Goal: Transaction & Acquisition: Purchase product/service

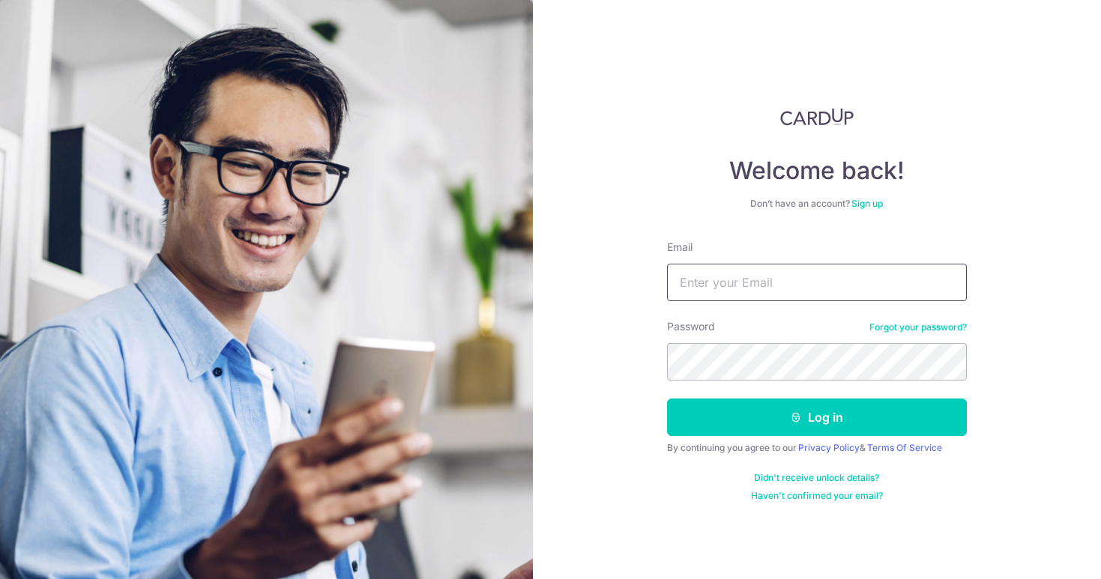
type input "rwsj98@gmail.com"
click at [816, 417] on button "Log in" at bounding box center [817, 417] width 300 height 37
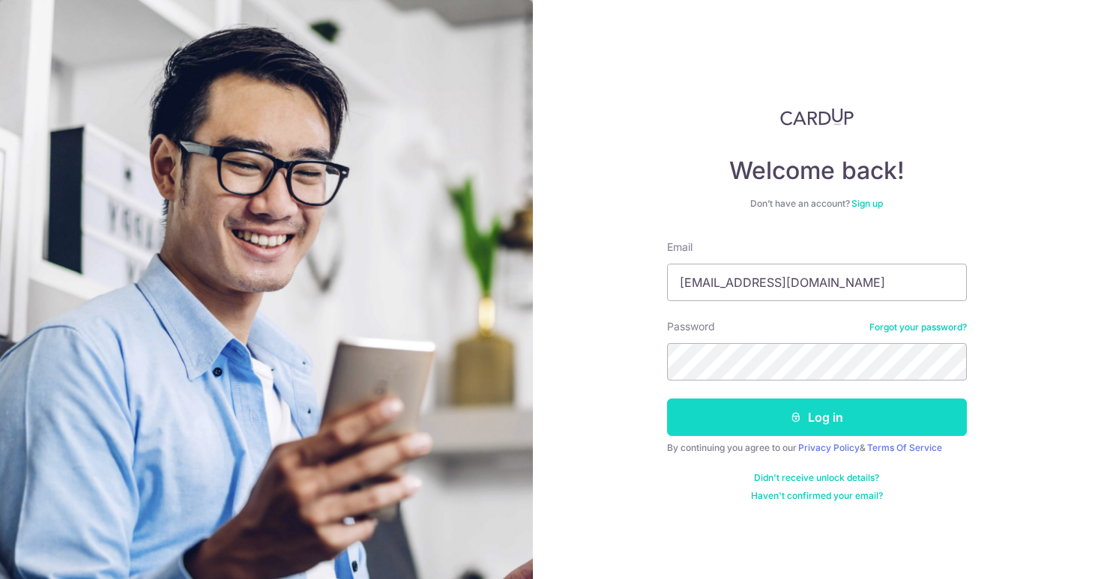
click at [792, 418] on icon "submit" at bounding box center [796, 417] width 12 height 12
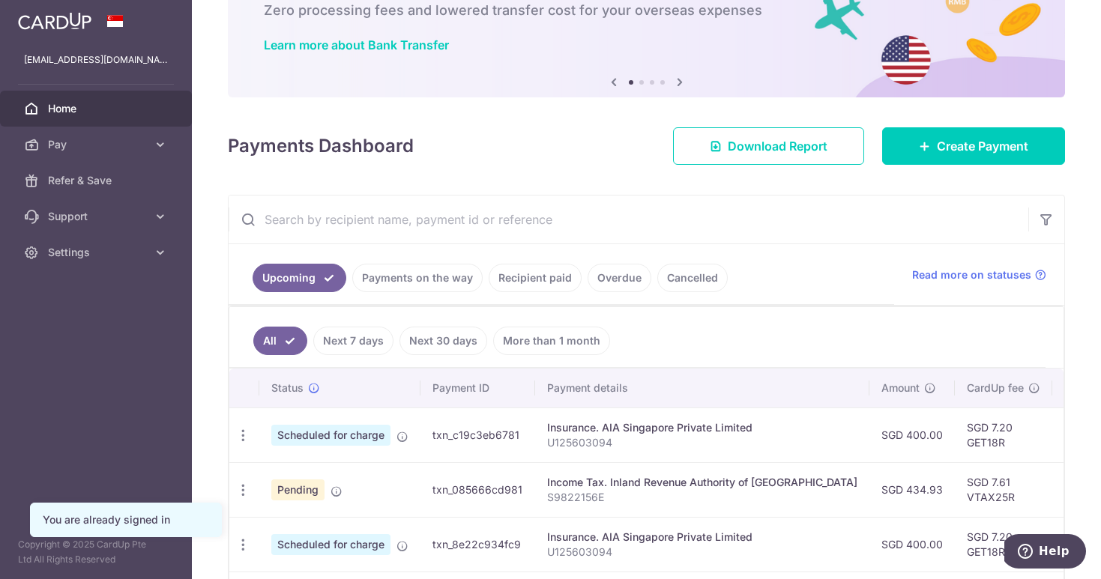
scroll to position [64, 0]
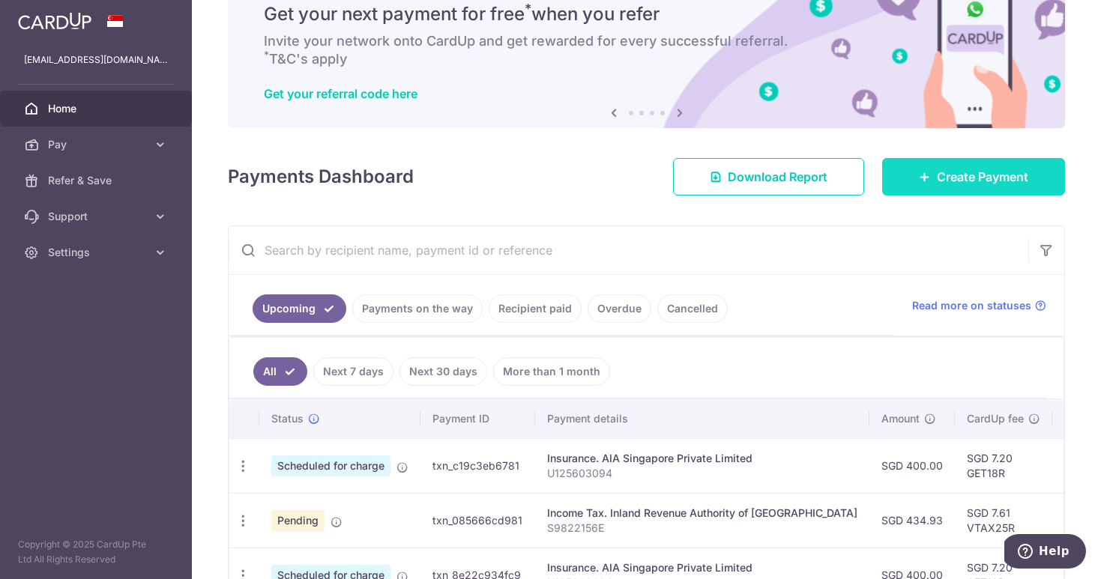
click at [964, 177] on span "Create Payment" at bounding box center [982, 177] width 91 height 18
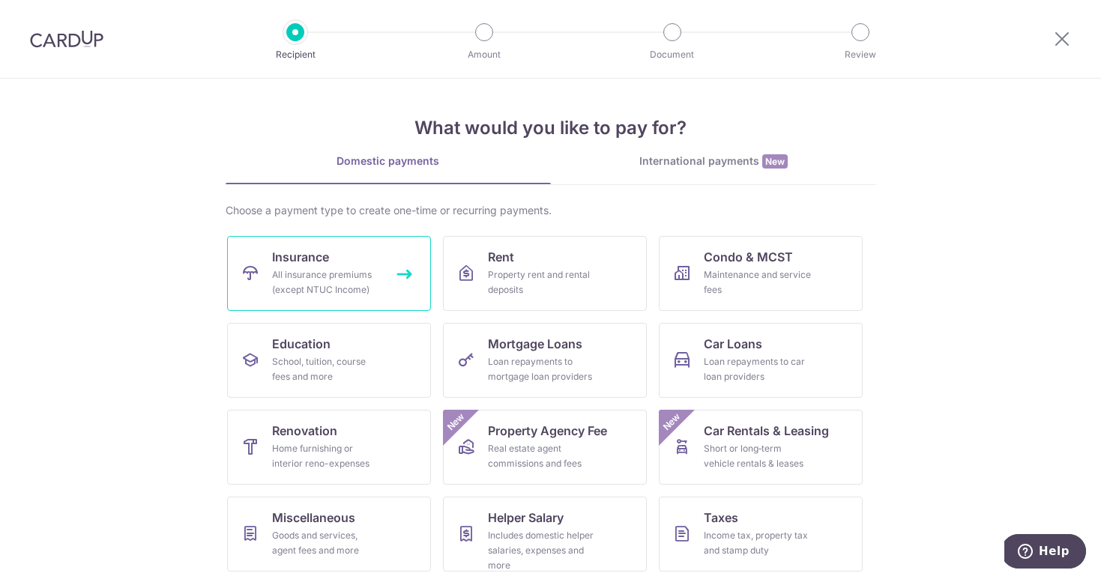
click at [344, 256] on link "Insurance All insurance premiums (except NTUC Income)" at bounding box center [329, 273] width 204 height 75
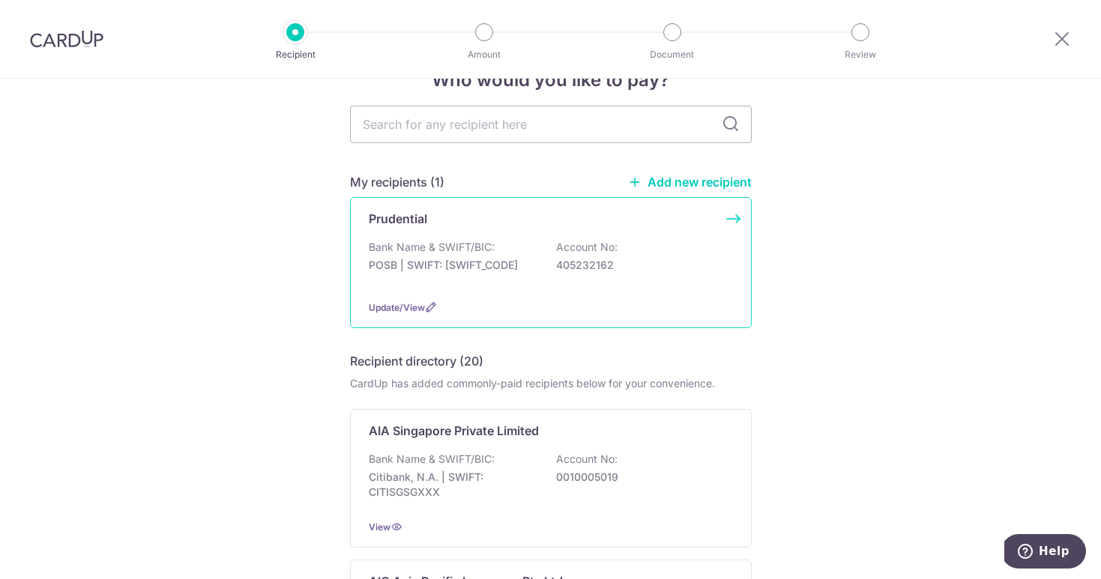
scroll to position [42, 0]
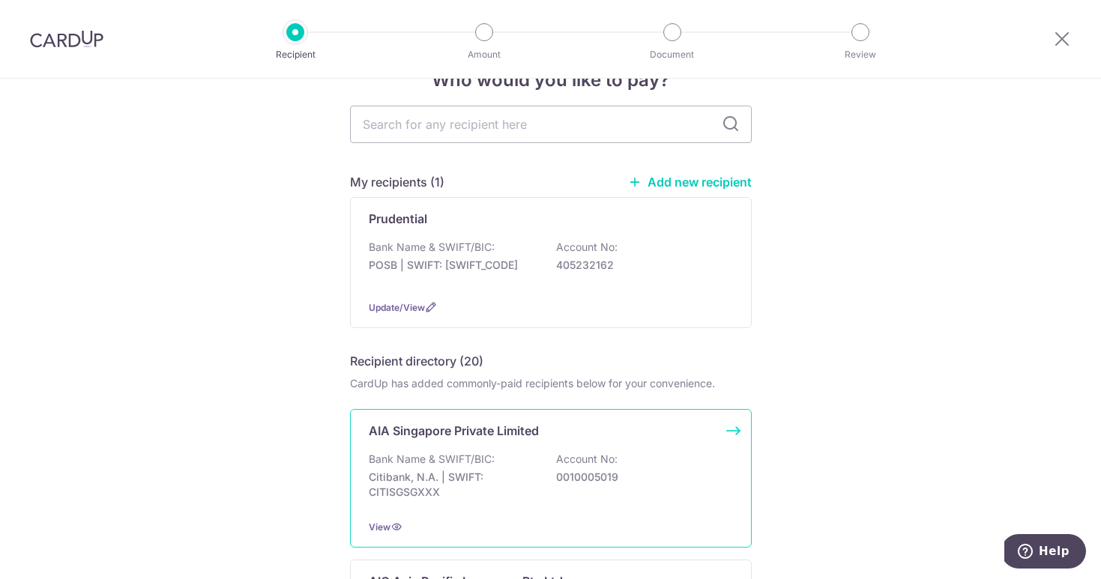
click at [529, 482] on p "Citibank, N.A. | SWIFT: CITISGSGXXX" at bounding box center [453, 485] width 168 height 30
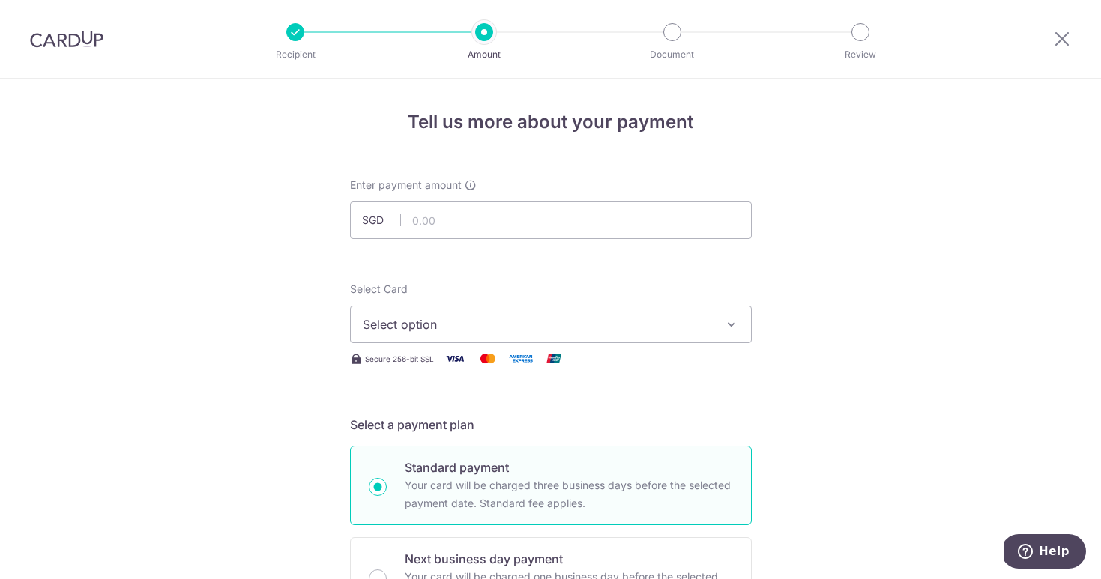
scroll to position [36, 0]
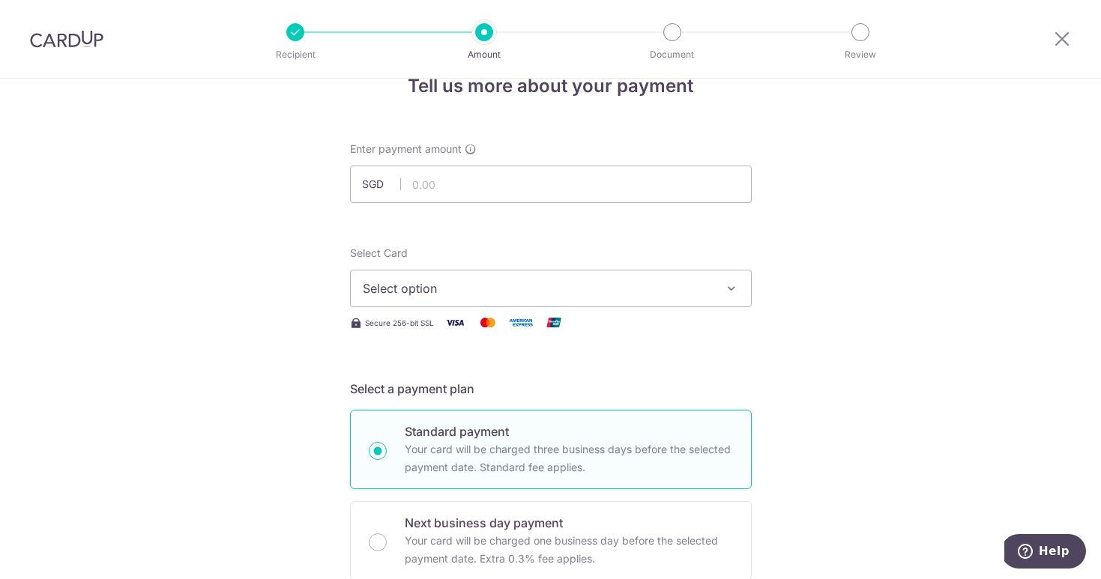
click at [542, 286] on span "Select option" at bounding box center [537, 289] width 349 height 18
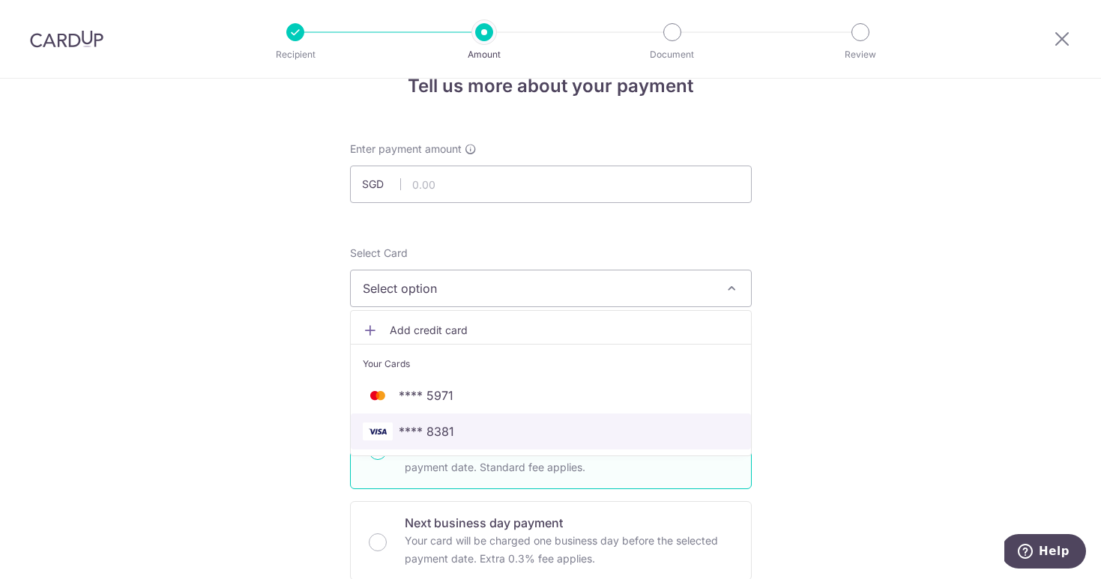
click at [477, 429] on span "**** 8381" at bounding box center [551, 432] width 376 height 18
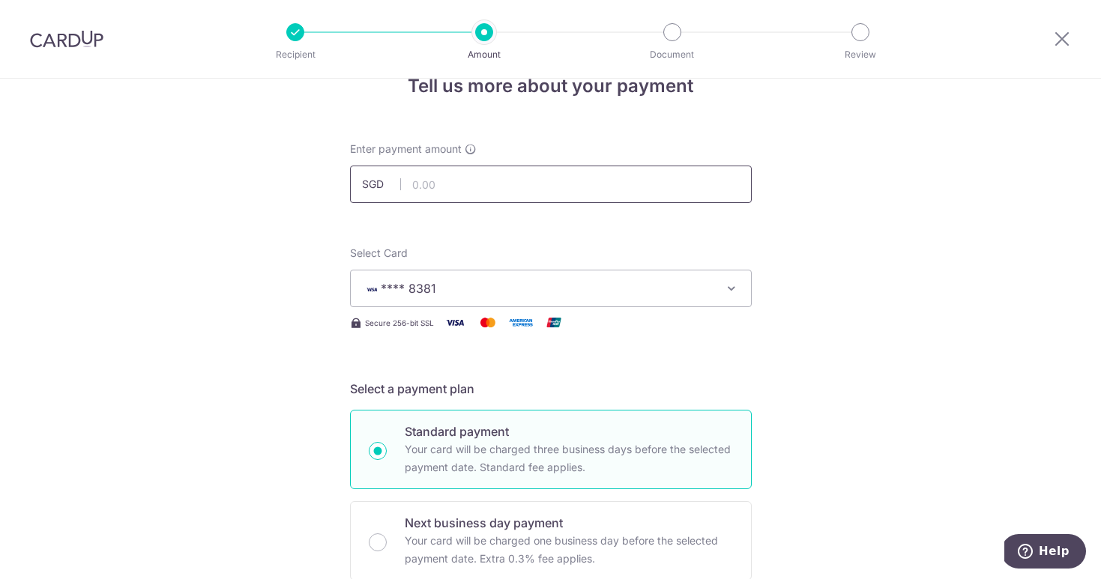
click at [473, 182] on input "text" at bounding box center [551, 184] width 402 height 37
type input "8"
type input "284.83"
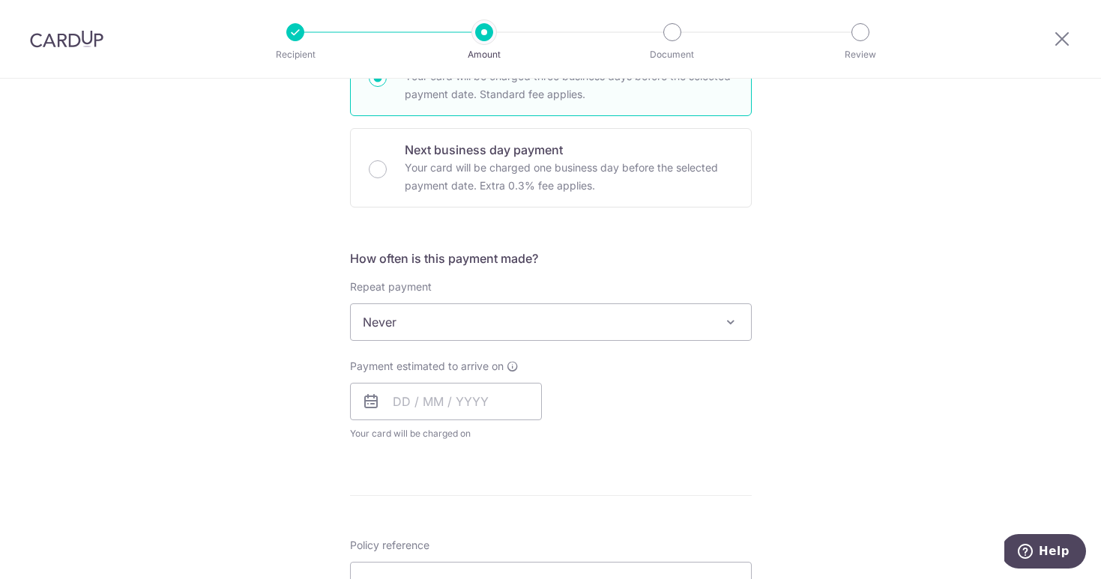
scroll to position [488, 0]
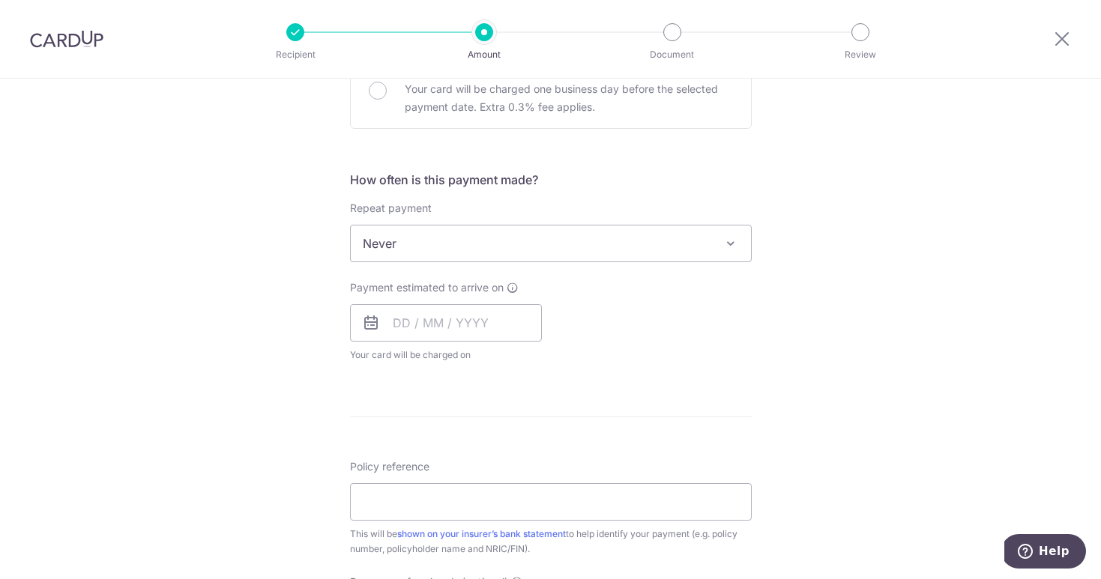
click at [623, 243] on span "Never" at bounding box center [551, 244] width 400 height 36
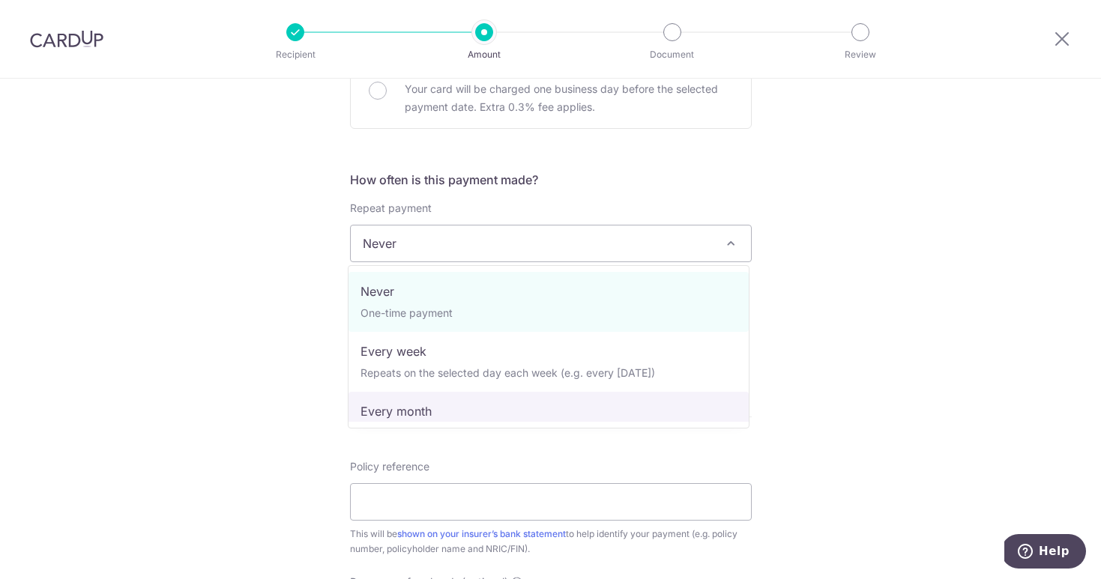
select select "3"
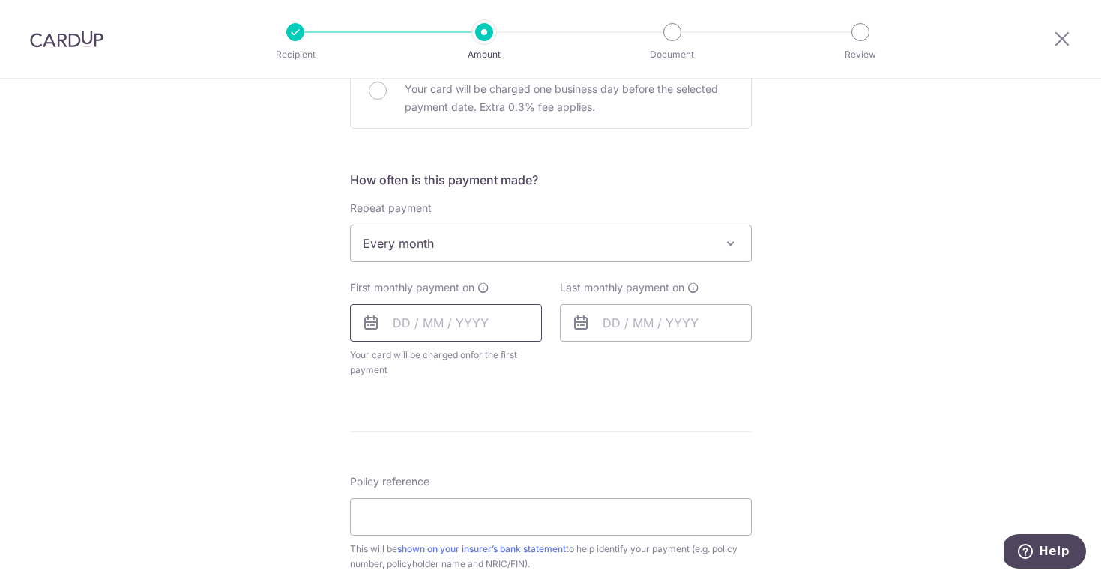
click at [388, 334] on input "text" at bounding box center [446, 322] width 192 height 37
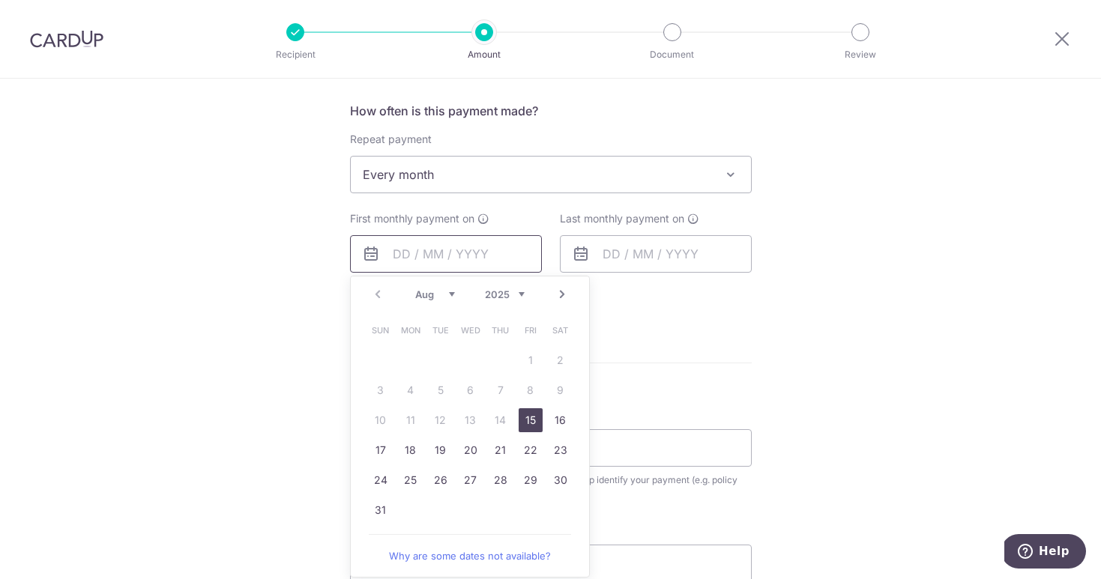
scroll to position [560, 0]
click at [471, 445] on link "20" at bounding box center [471, 447] width 24 height 24
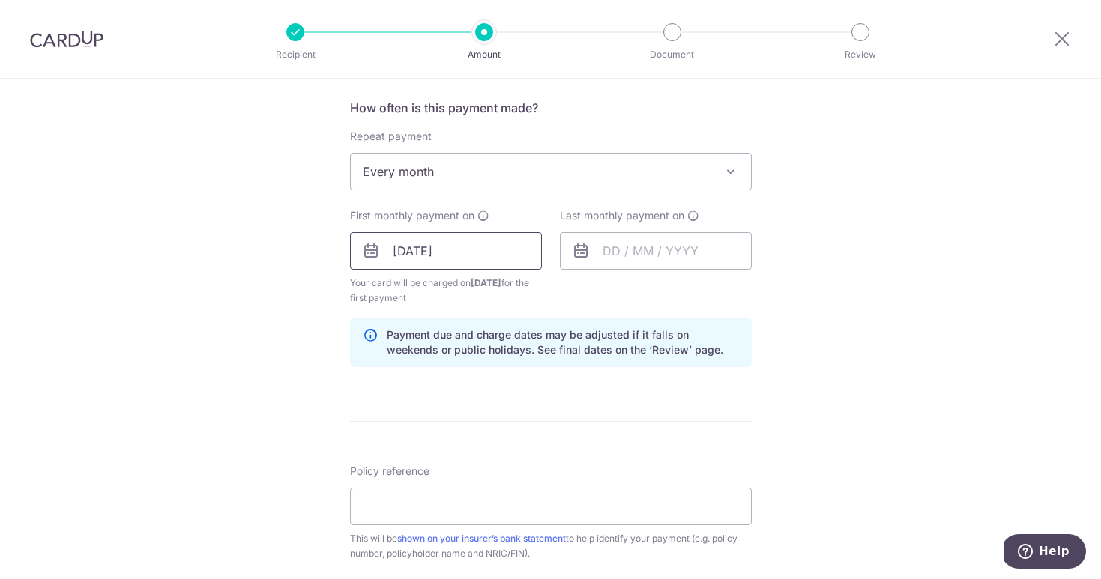
click at [402, 252] on input "20/08/2025" at bounding box center [446, 250] width 192 height 37
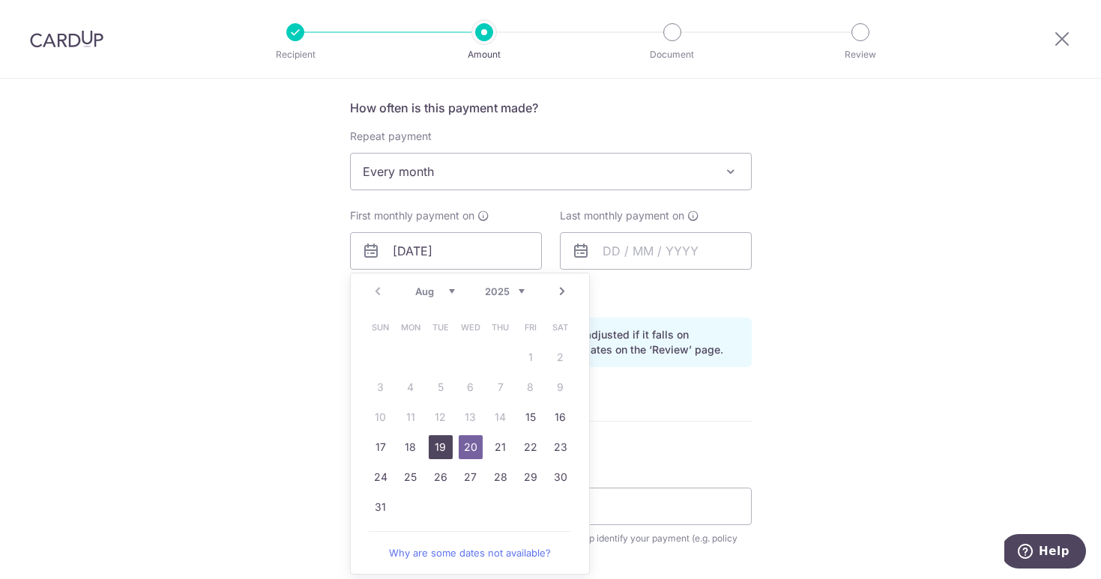
click at [432, 449] on link "19" at bounding box center [441, 447] width 24 height 24
type input "[DATE]"
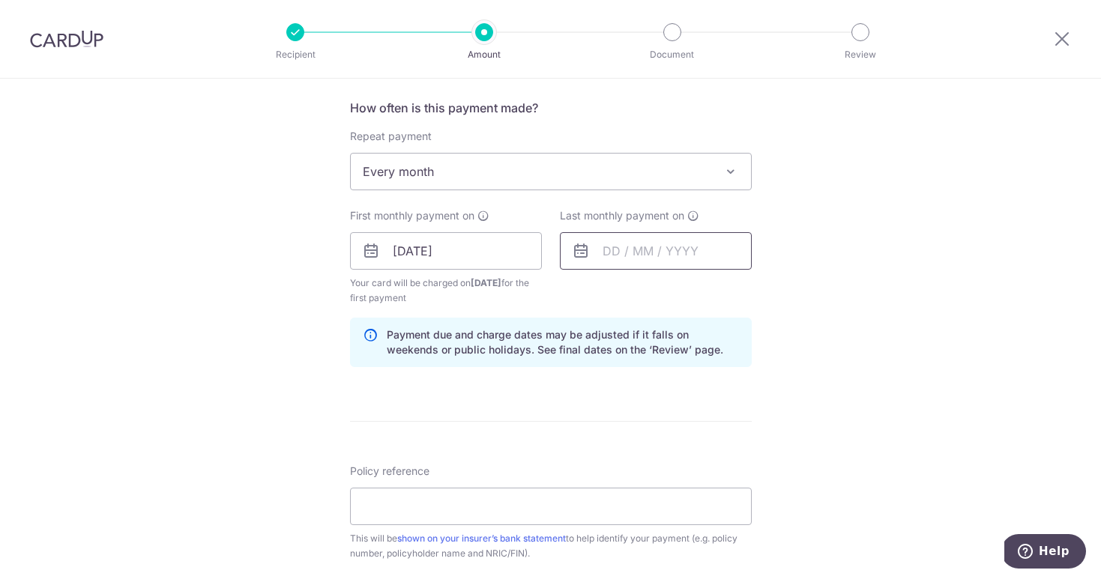
click at [604, 261] on input "text" at bounding box center [656, 250] width 192 height 37
click at [777, 257] on div "Tell us more about your payment Enter payment amount SGD 284.83 284.83 Select C…" at bounding box center [550, 235] width 1101 height 1432
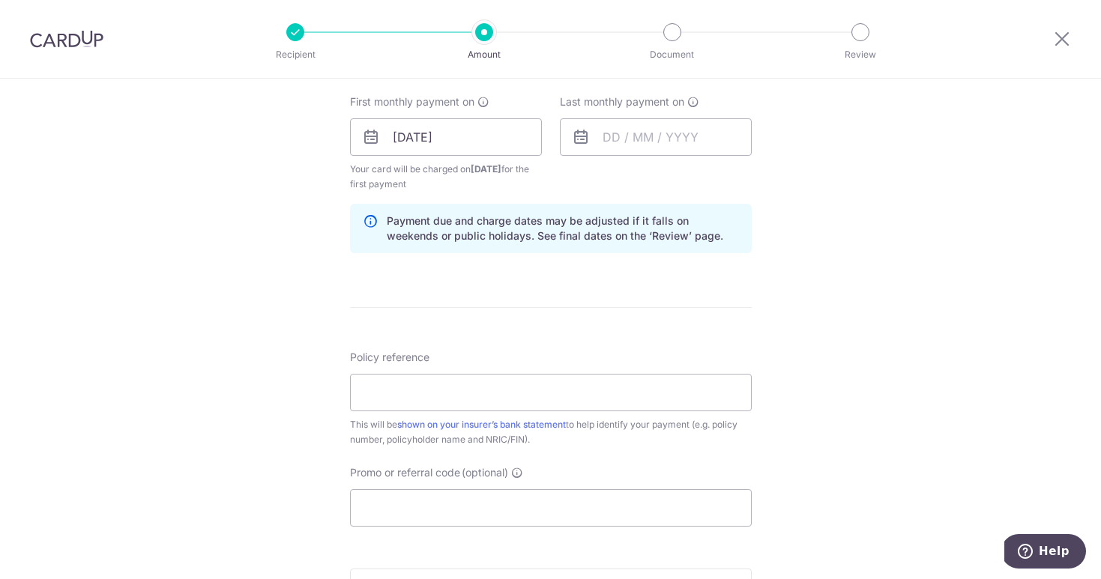
scroll to position [684, 0]
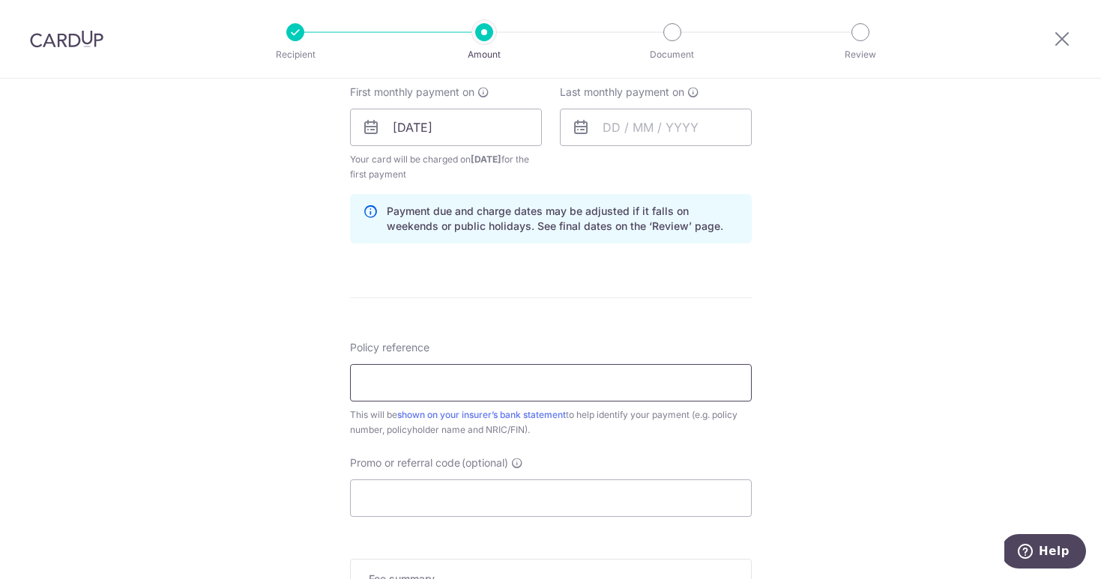
click at [520, 377] on input "Policy reference" at bounding box center [551, 382] width 402 height 37
type input "U125693758"
click at [468, 503] on input "Promo or referral code (optional)" at bounding box center [551, 498] width 402 height 37
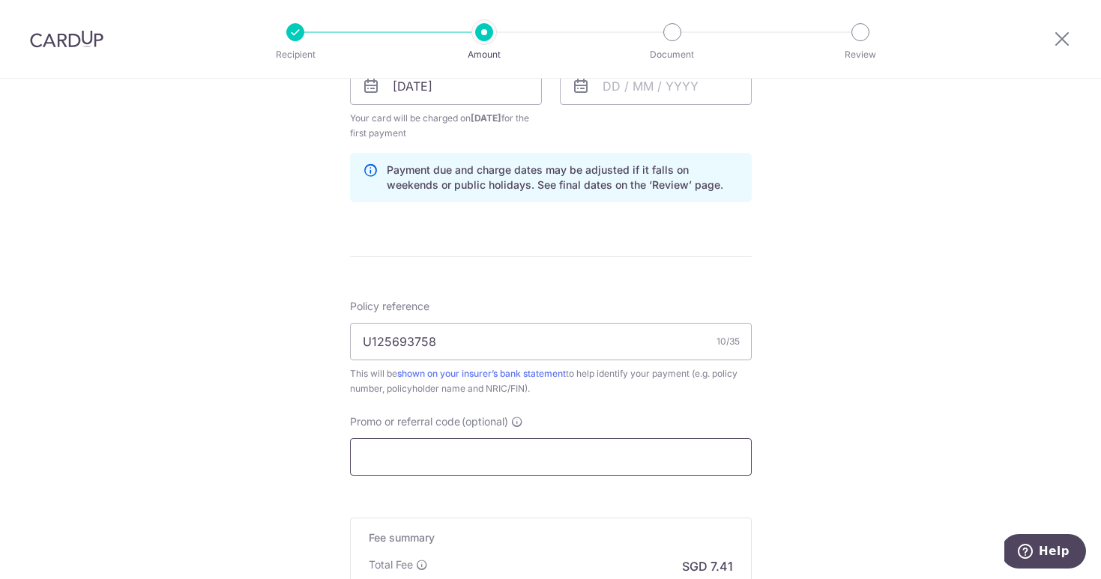
scroll to position [786, 0]
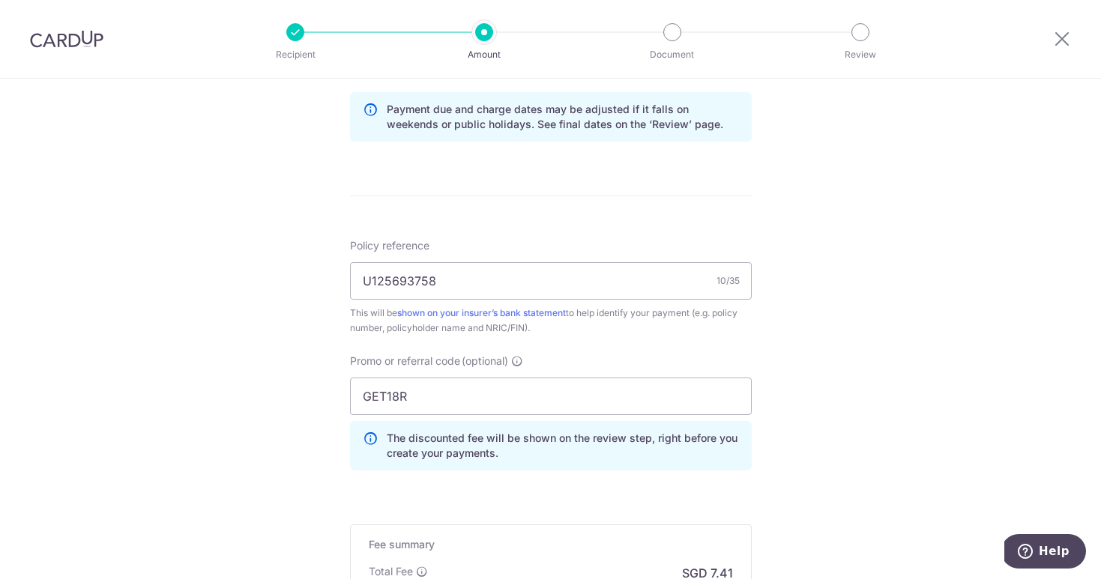
click at [626, 491] on form "Enter payment amount SGD 284.83 284.83 Select Card **** 8381 Add credit card Yo…" at bounding box center [551, 57] width 402 height 1330
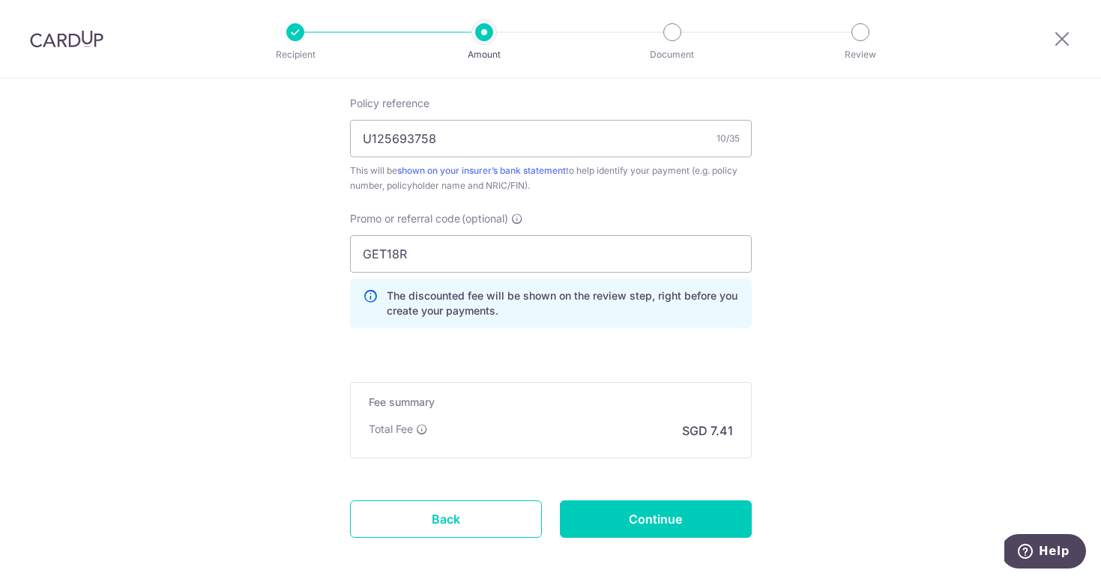
scroll to position [930, 0]
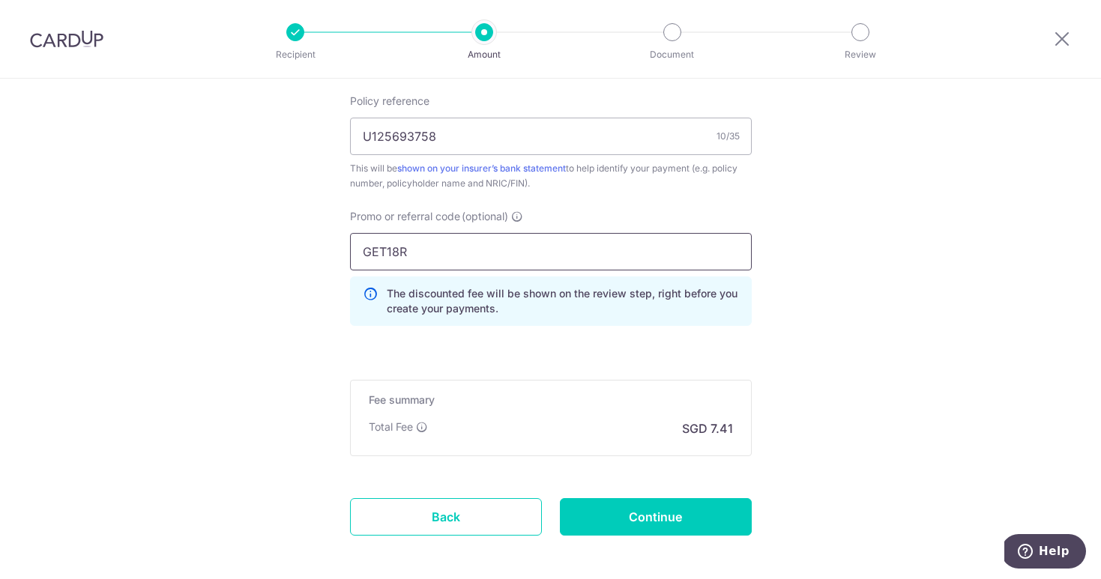
click at [516, 250] on input "GET18R" at bounding box center [551, 251] width 402 height 37
click button "Add Card" at bounding box center [0, 0] width 0 height 0
drag, startPoint x: 414, startPoint y: 257, endPoint x: 311, endPoint y: 256, distance: 103.4
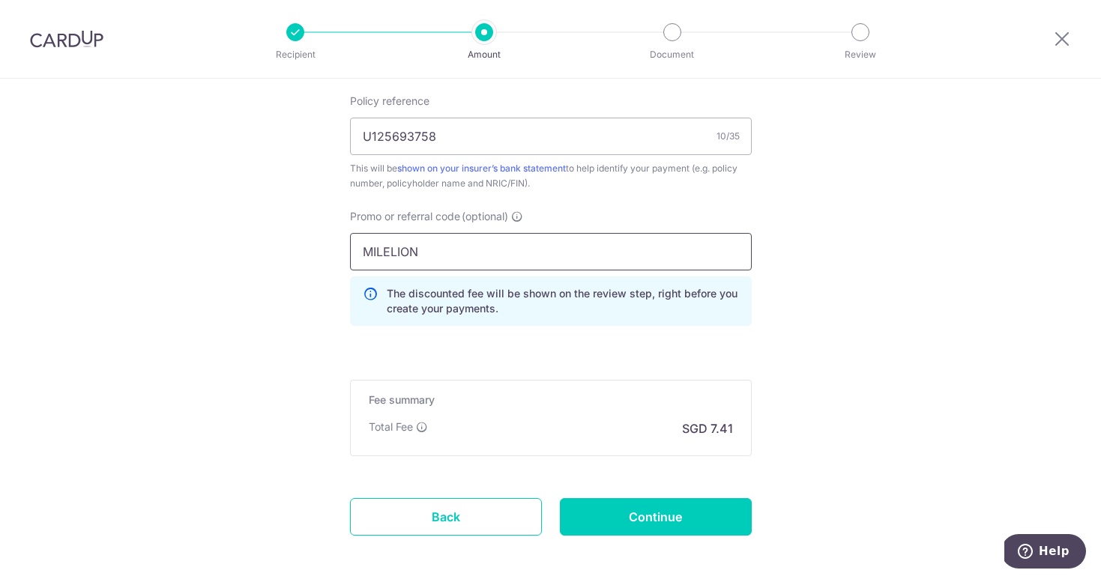
type input "MILELION"
click button "Add Card" at bounding box center [0, 0] width 0 height 0
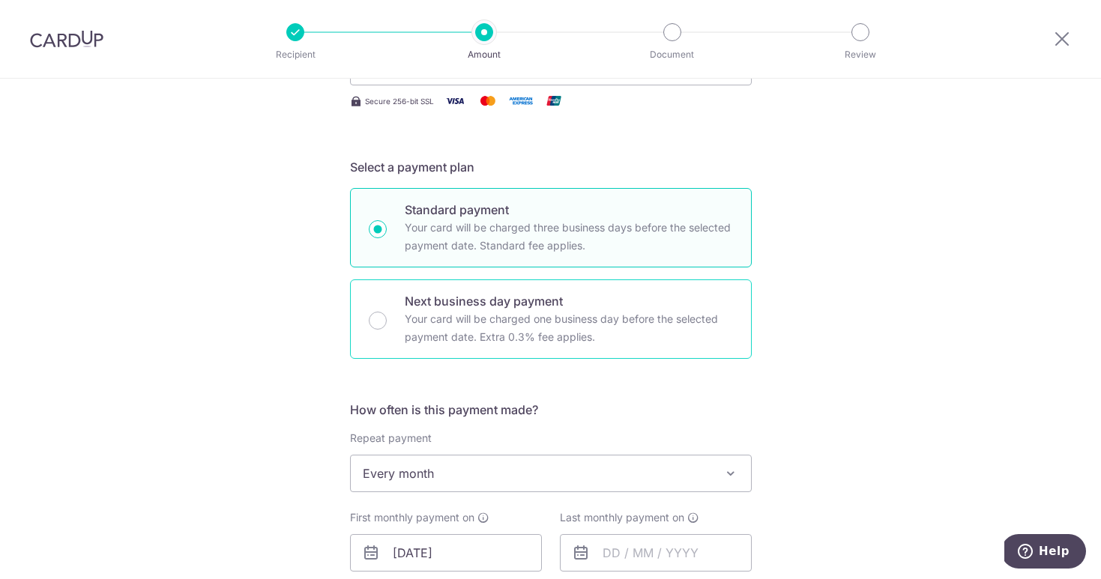
scroll to position [491, 0]
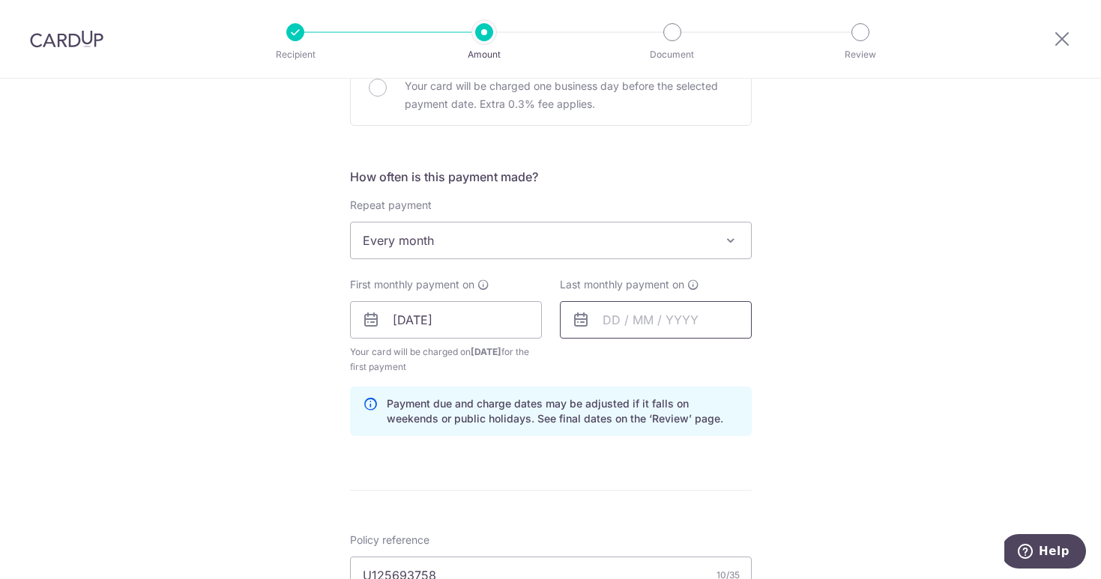
click at [710, 329] on input "text" at bounding box center [656, 319] width 192 height 37
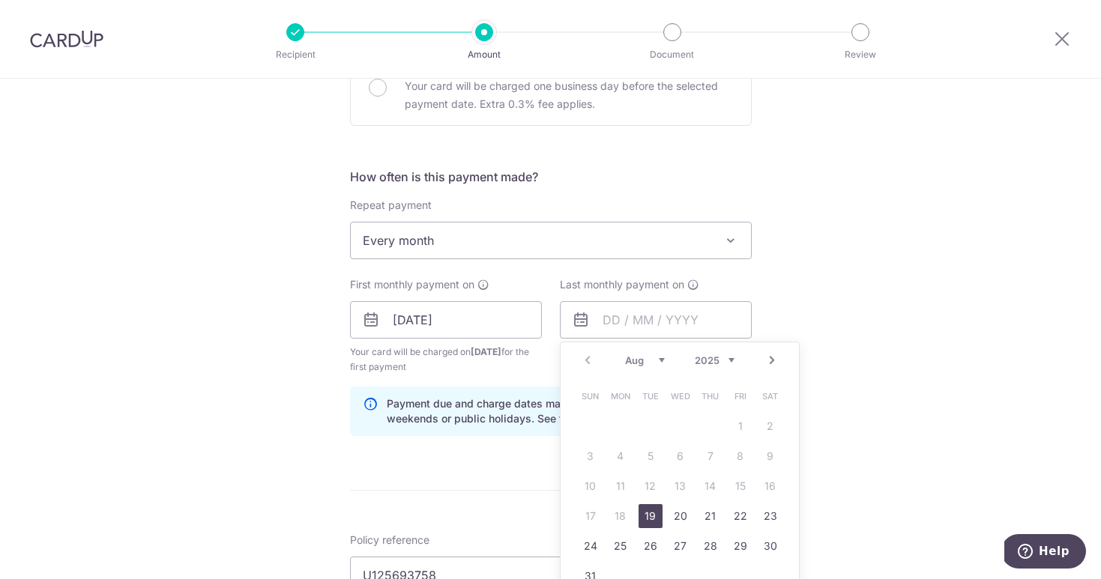
click at [765, 359] on link "Next" at bounding box center [772, 361] width 18 height 18
click at [765, 358] on link "Next" at bounding box center [772, 361] width 18 height 18
click at [628, 552] on link "29" at bounding box center [621, 546] width 24 height 24
type input "29/10/2035"
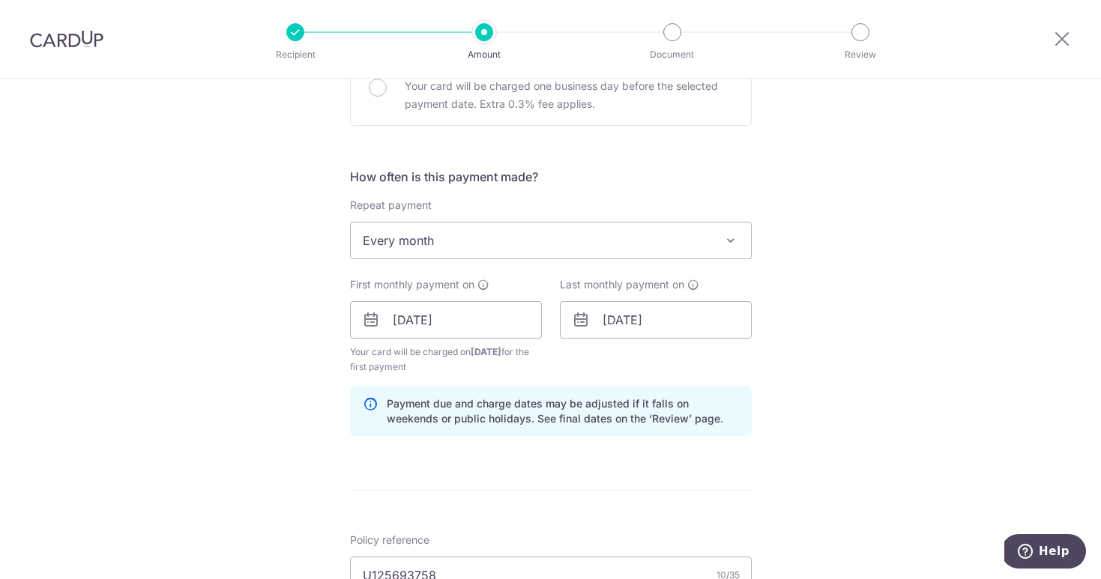
click at [914, 181] on div "Tell us more about your payment Enter payment amount SGD 284.83 284.83 Select C…" at bounding box center [550, 338] width 1101 height 1500
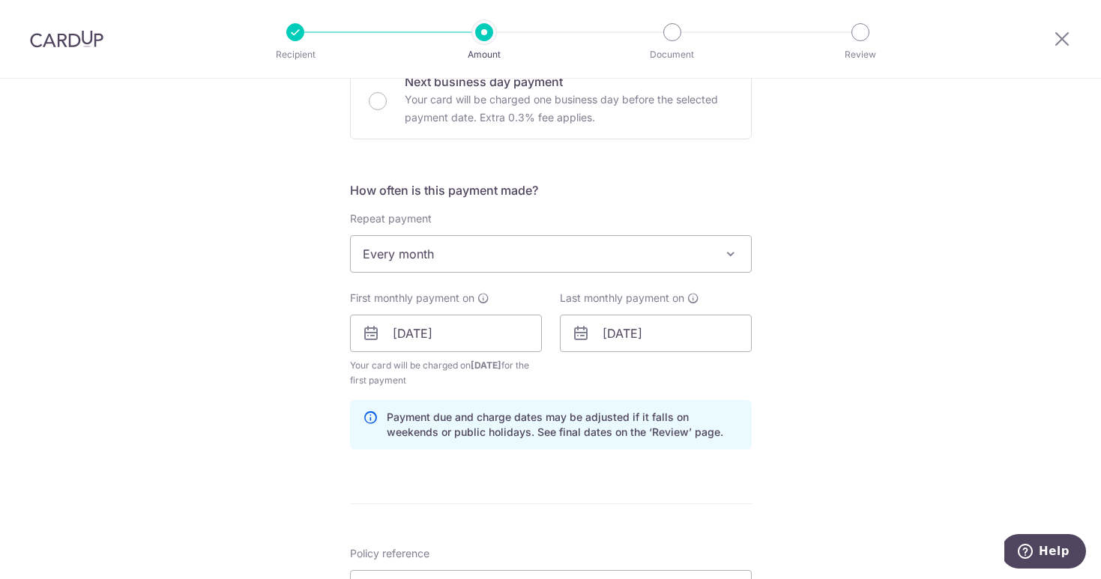
scroll to position [999, 0]
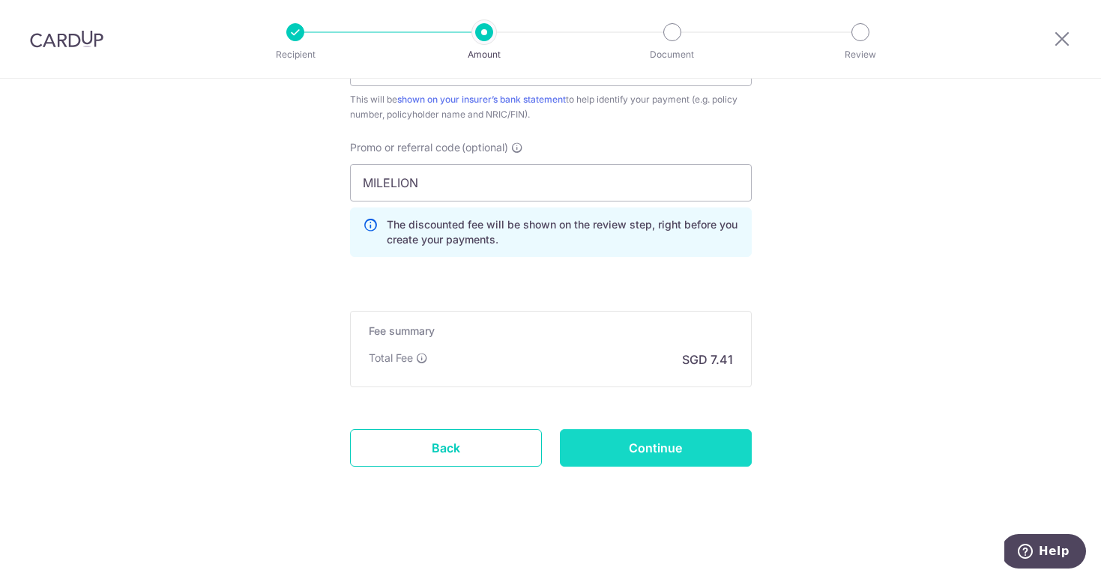
click at [635, 456] on input "Continue" at bounding box center [656, 447] width 192 height 37
type input "Create Schedule"
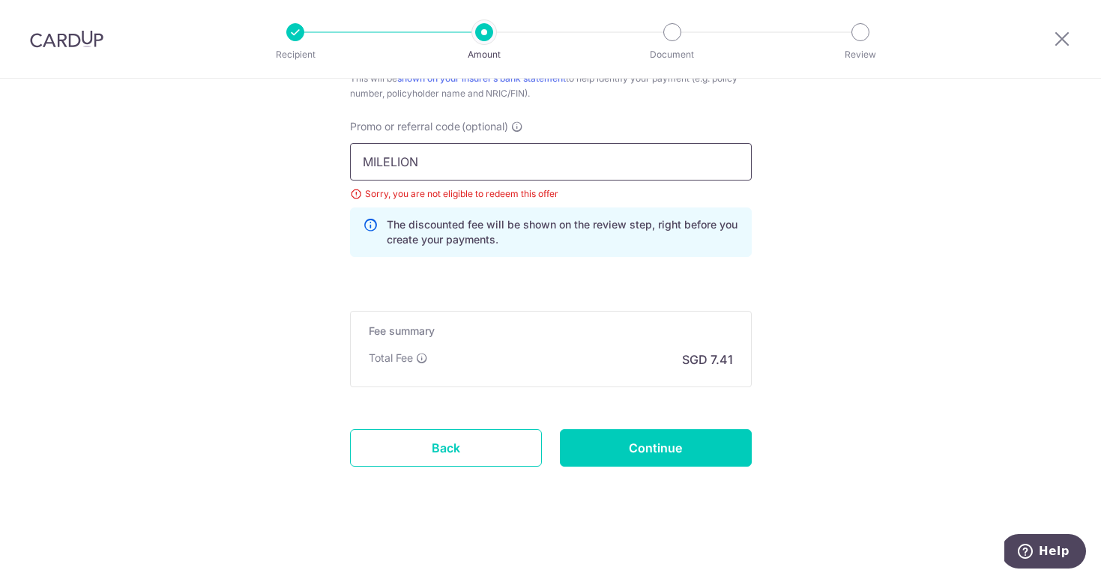
click at [469, 163] on input "MILELION" at bounding box center [551, 161] width 402 height 37
type input "M"
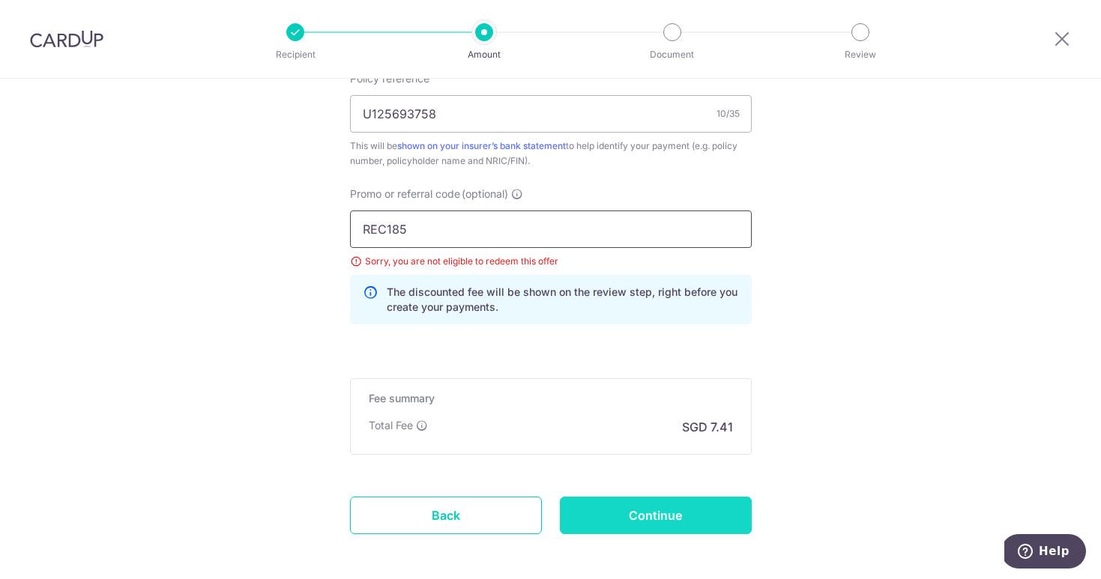
type input "REC185"
click at [658, 510] on input "Continue" at bounding box center [656, 515] width 192 height 37
type input "Update Schedule"
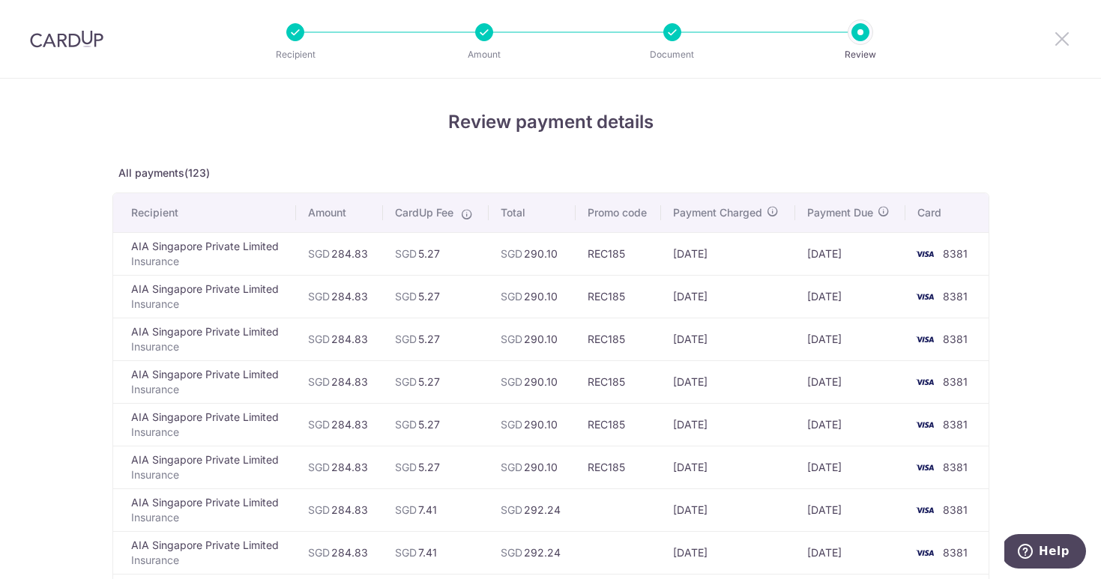
click at [1063, 40] on icon at bounding box center [1062, 38] width 18 height 19
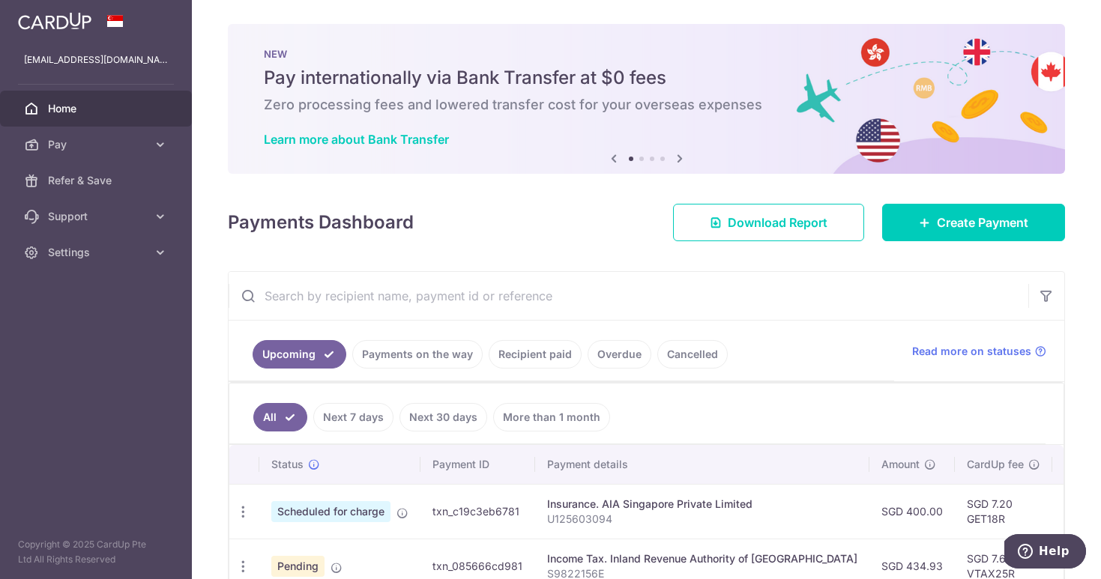
scroll to position [42, 0]
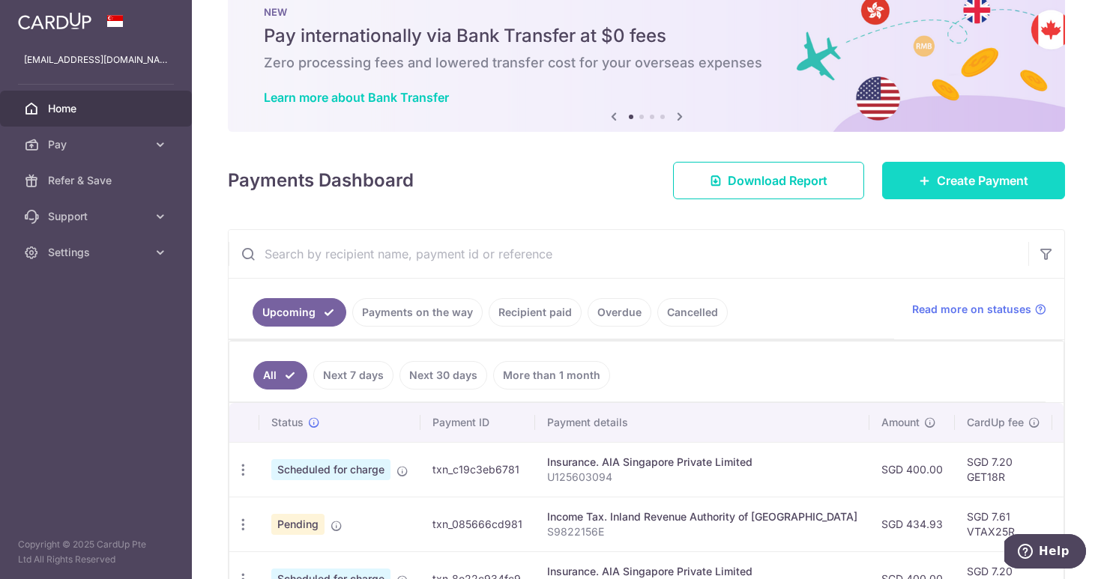
click at [893, 179] on link "Create Payment" at bounding box center [973, 180] width 183 height 37
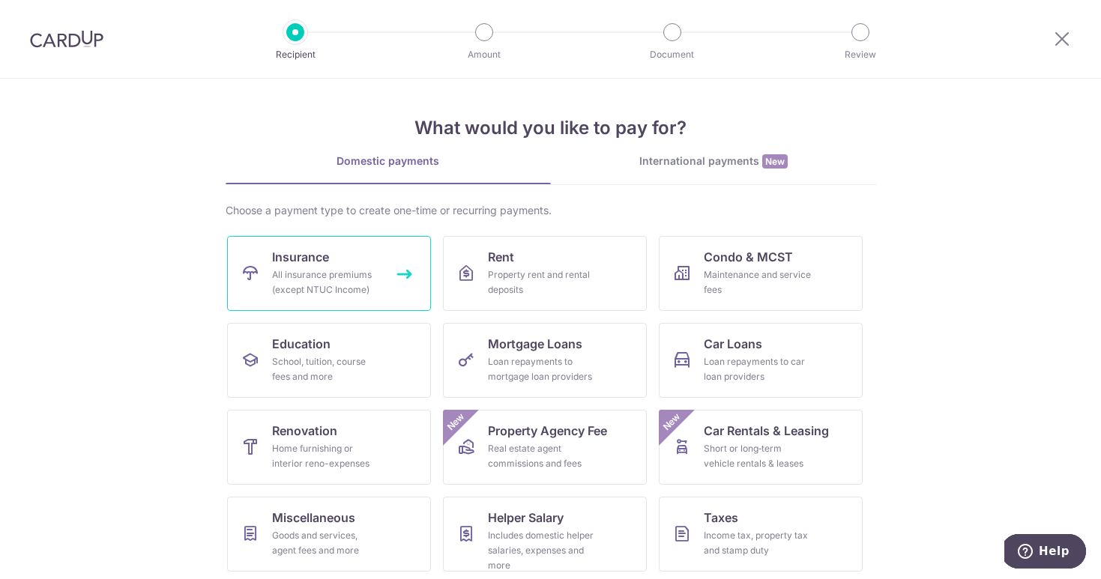
click at [316, 271] on div "All insurance premiums (except NTUC Income)" at bounding box center [326, 283] width 108 height 30
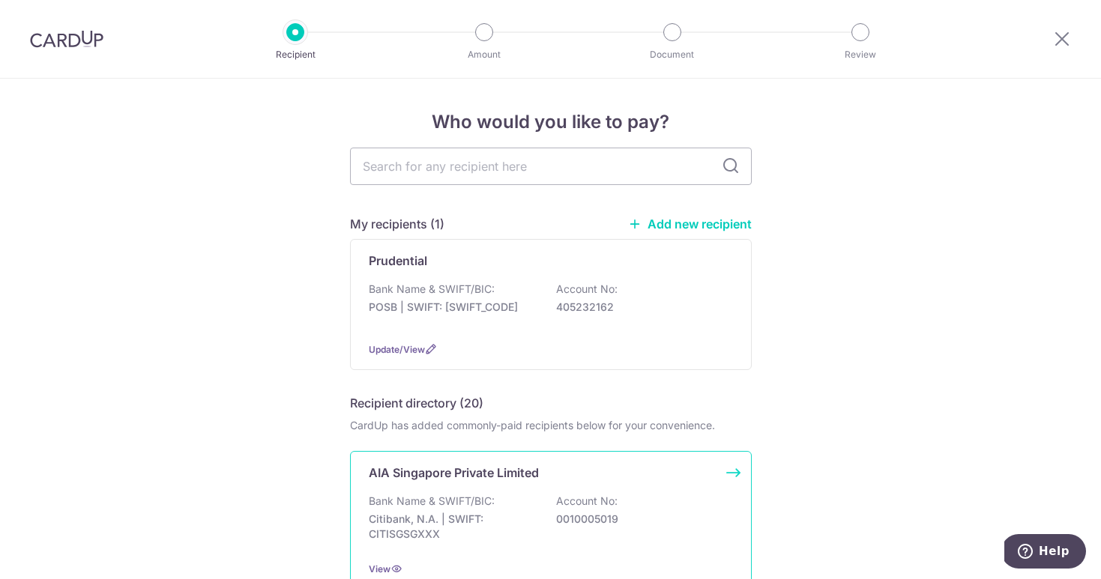
click at [526, 514] on p "Citibank, N.A. | SWIFT: CITISGSGXXX" at bounding box center [453, 527] width 168 height 30
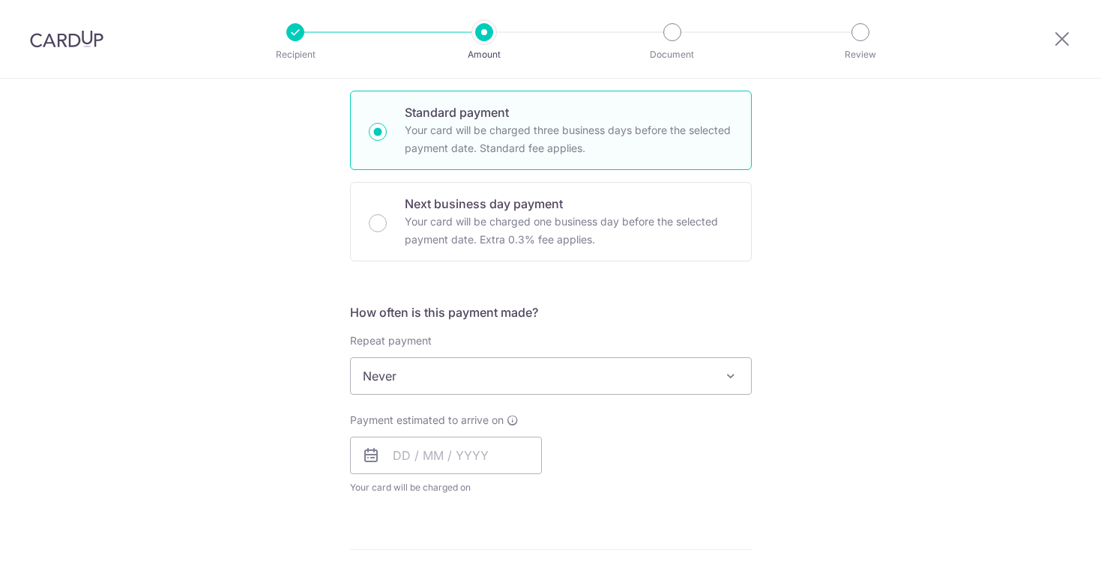
scroll to position [602, 0]
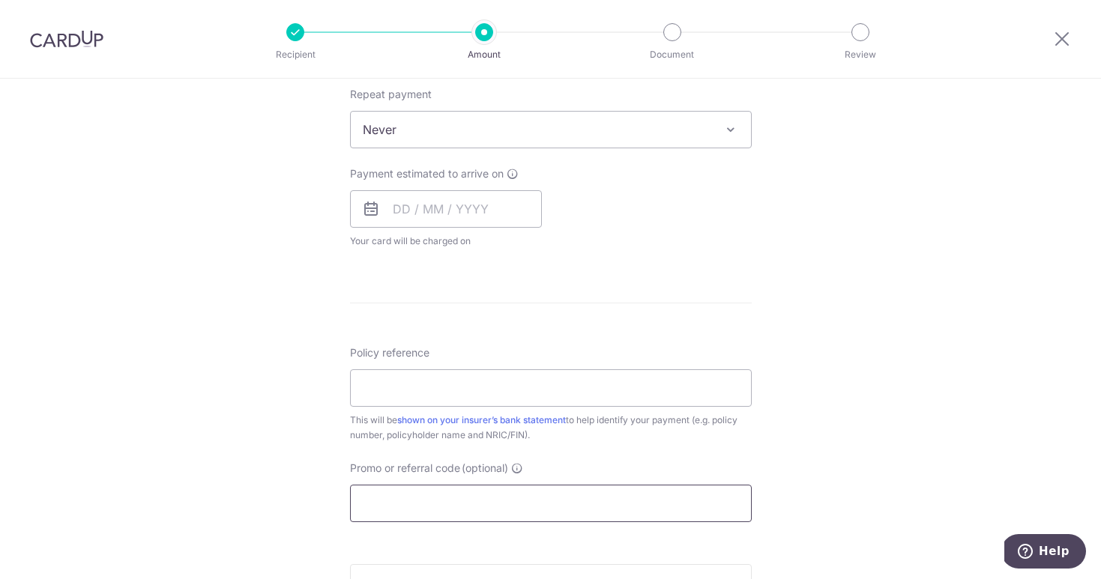
click at [438, 492] on input "Promo or referral code (optional)" at bounding box center [551, 503] width 402 height 37
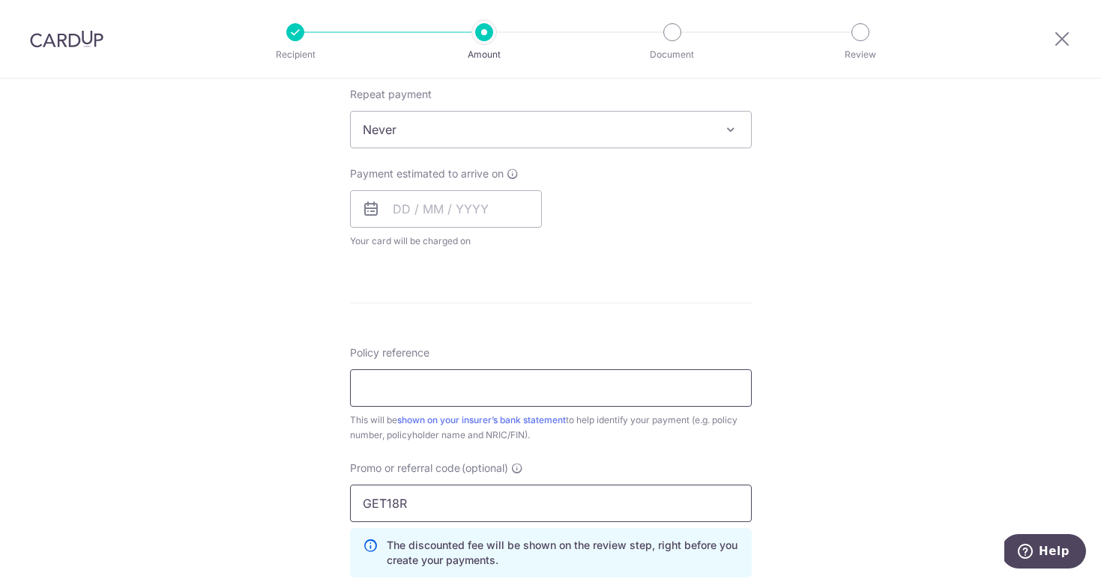
type input "GET18R"
click at [441, 385] on input "Policy reference" at bounding box center [551, 388] width 402 height 37
type input "U125693758"
click at [525, 326] on form "Enter payment amount SGD Select Card Select option Add credit card Your Cards *…" at bounding box center [551, 203] width 402 height 1254
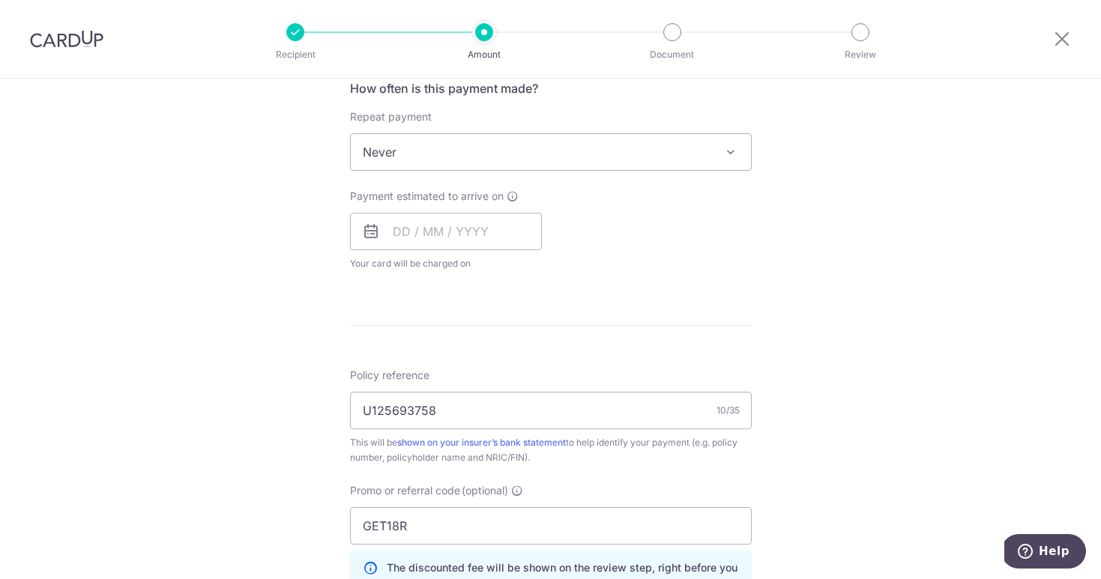
click at [403, 149] on span "Never" at bounding box center [551, 152] width 400 height 36
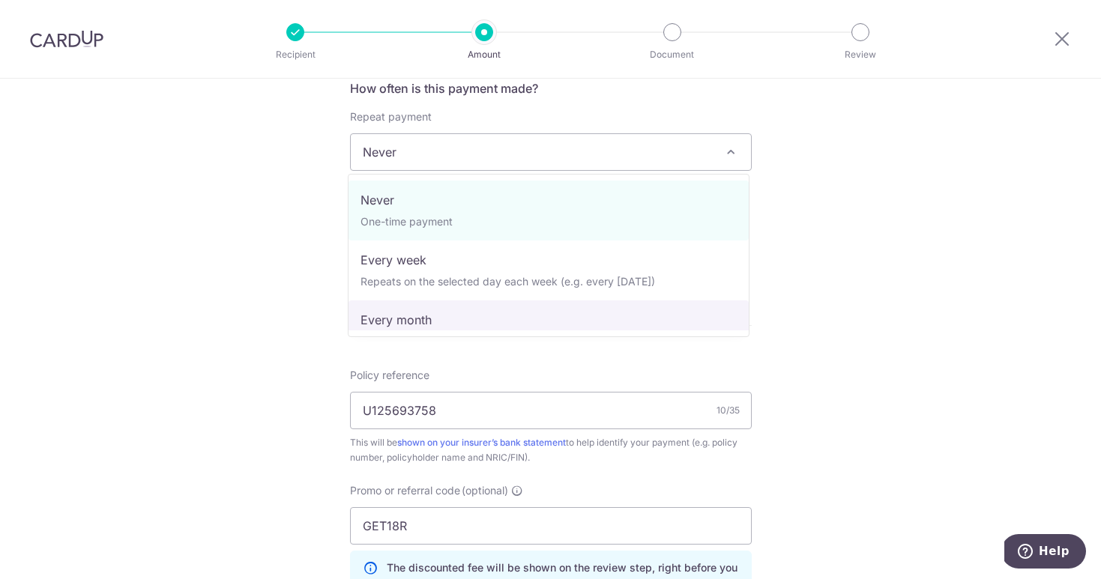
select select "3"
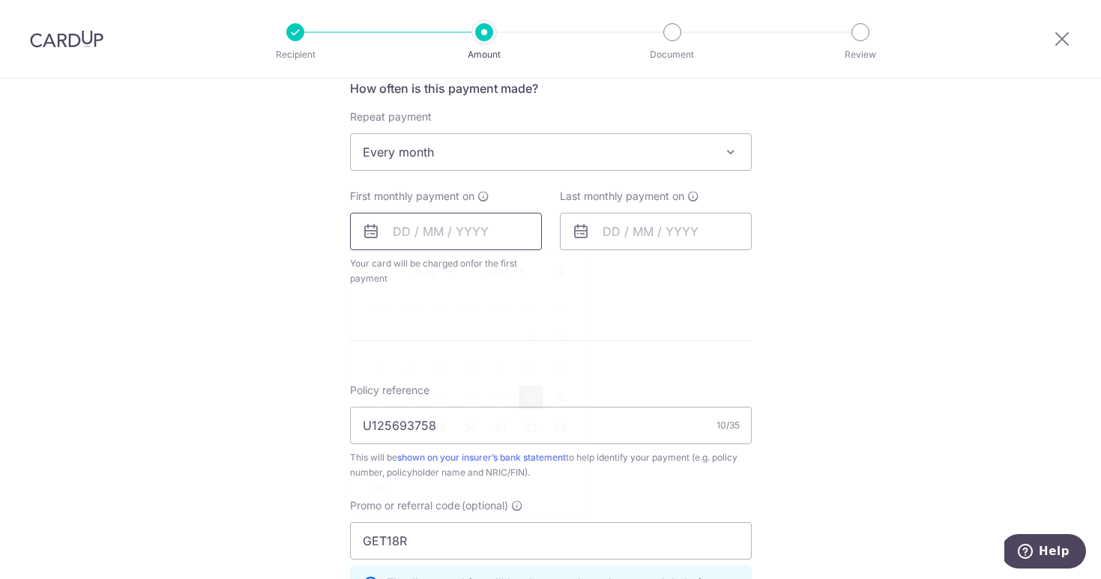
click at [386, 241] on input "text" at bounding box center [446, 231] width 192 height 37
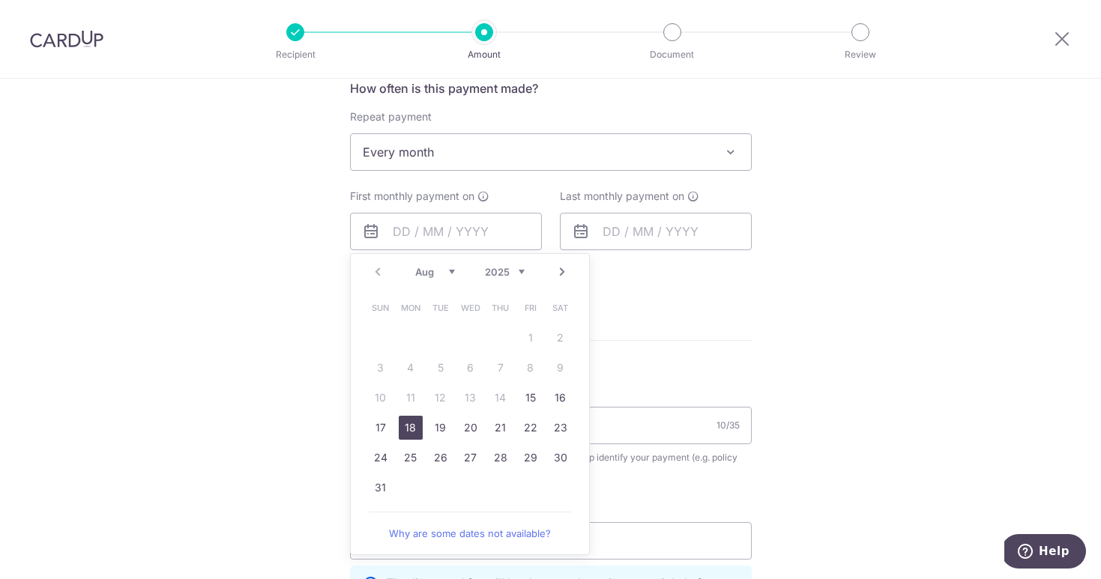
click at [405, 434] on link "18" at bounding box center [411, 428] width 24 height 24
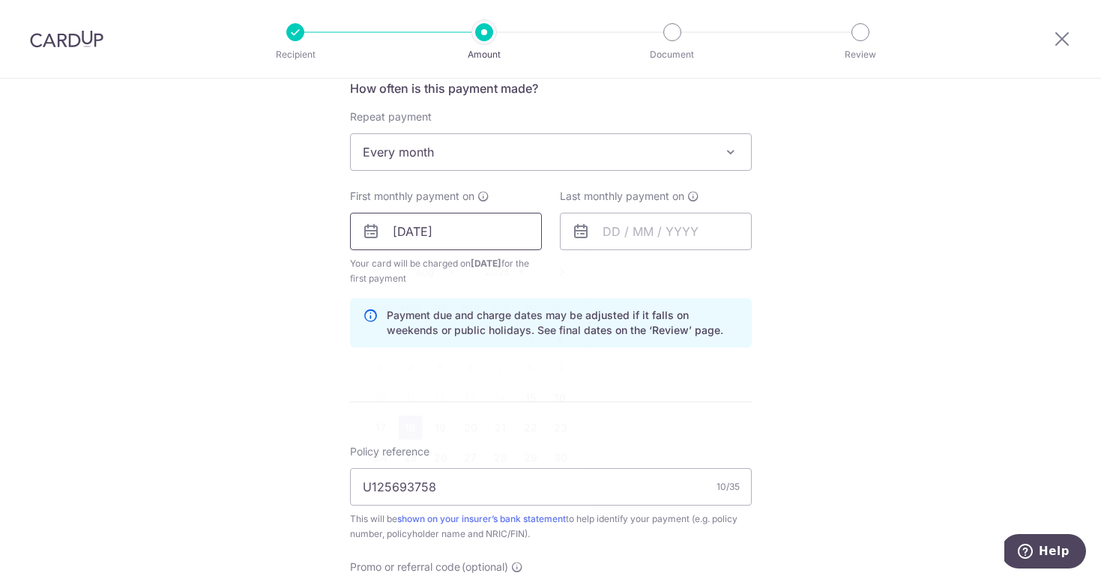
click at [409, 229] on input "18/08/2025" at bounding box center [446, 231] width 192 height 37
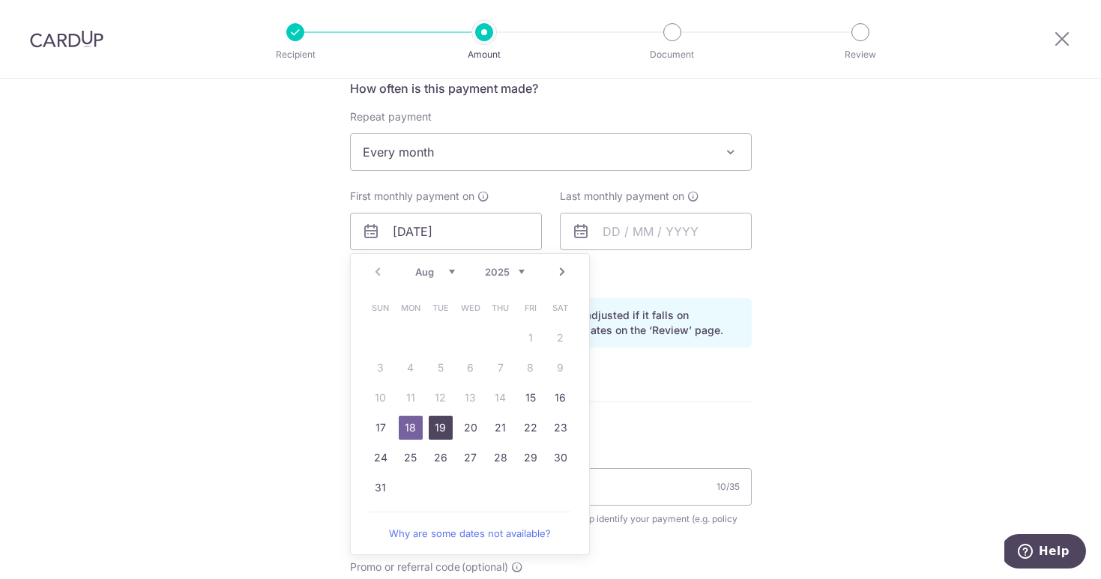
click at [431, 435] on link "19" at bounding box center [441, 428] width 24 height 24
type input "[DATE]"
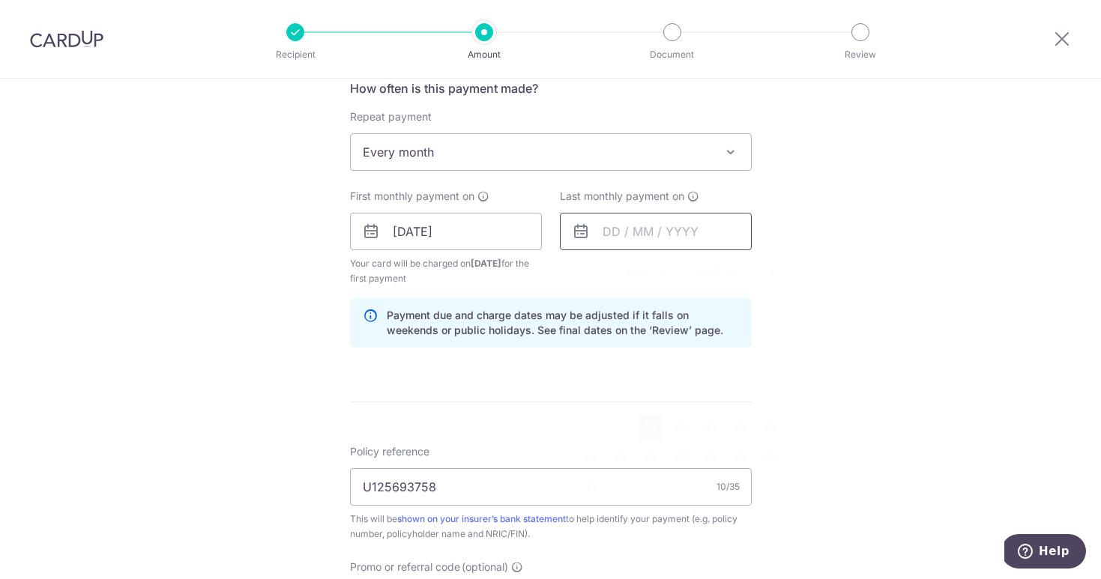
click at [602, 240] on input "text" at bounding box center [656, 231] width 192 height 37
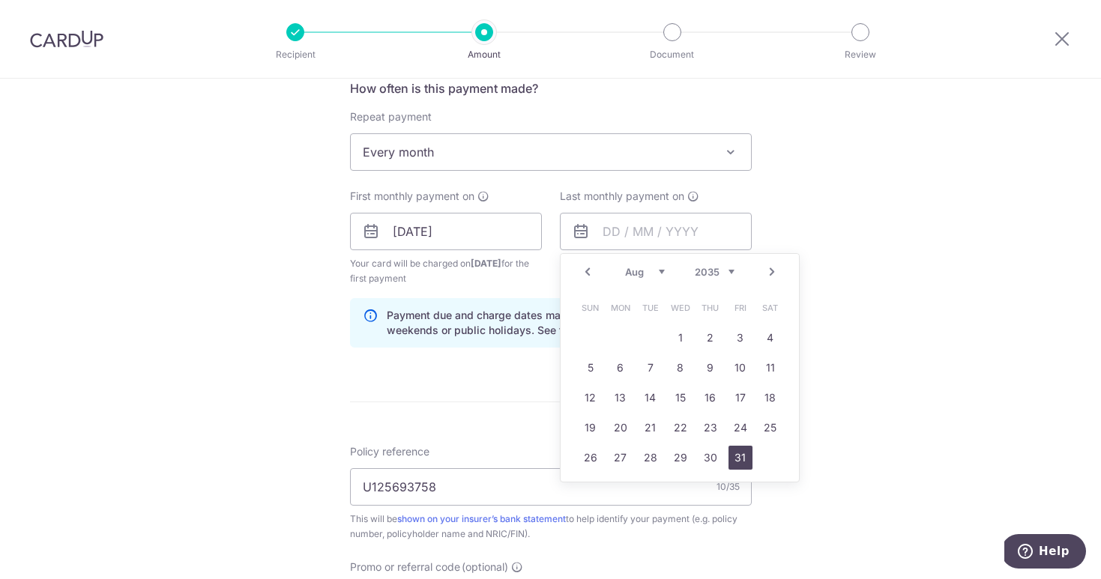
click at [739, 462] on link "31" at bounding box center [741, 458] width 24 height 24
type input "[DATE]"
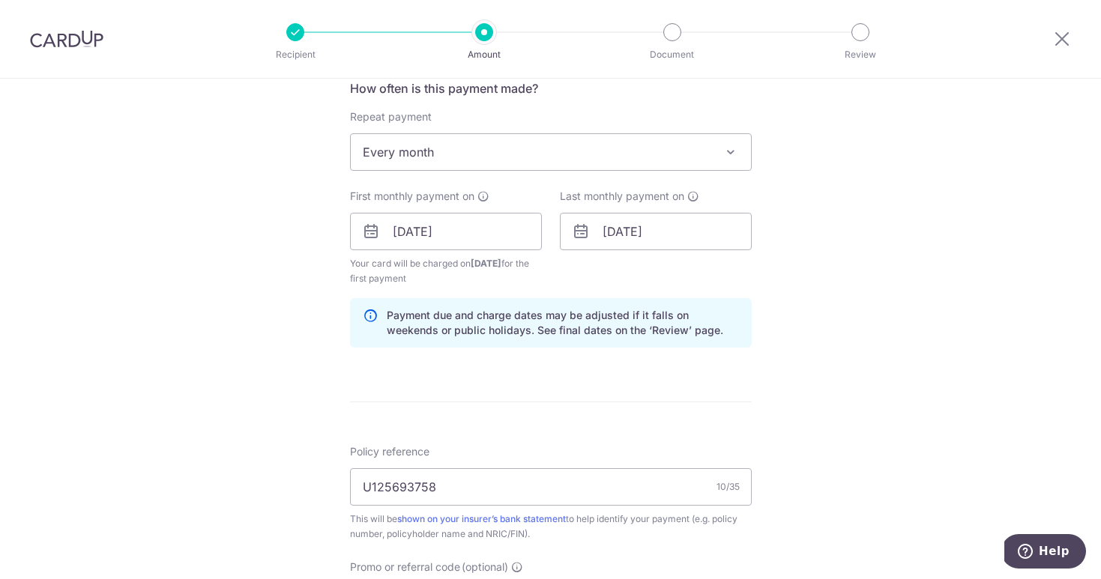
click at [812, 199] on div "Tell us more about your payment Enter payment amount SGD Select Card Select opt…" at bounding box center [550, 249] width 1101 height 1500
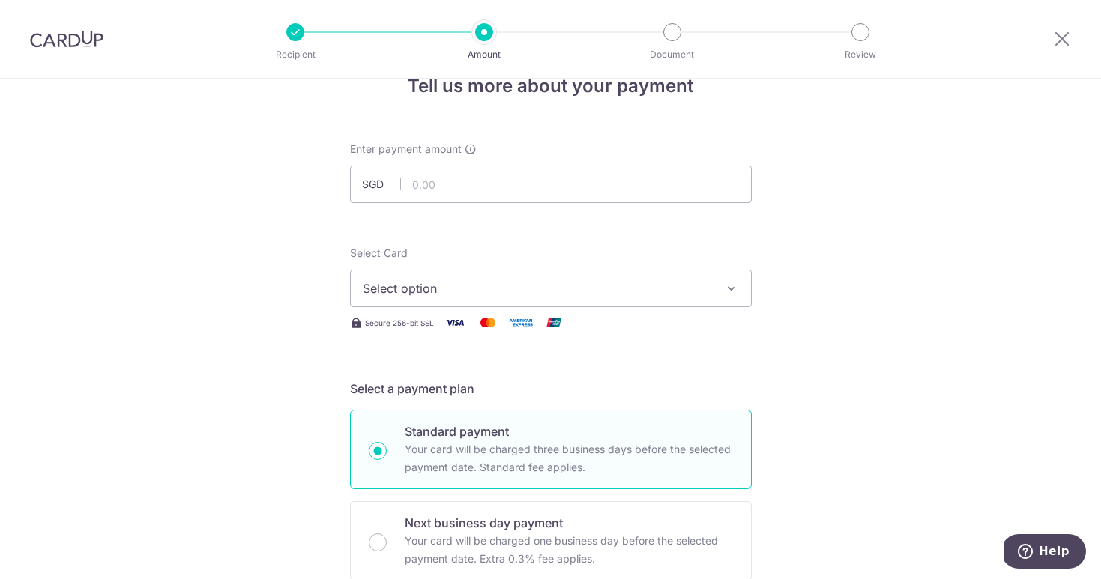
scroll to position [11, 0]
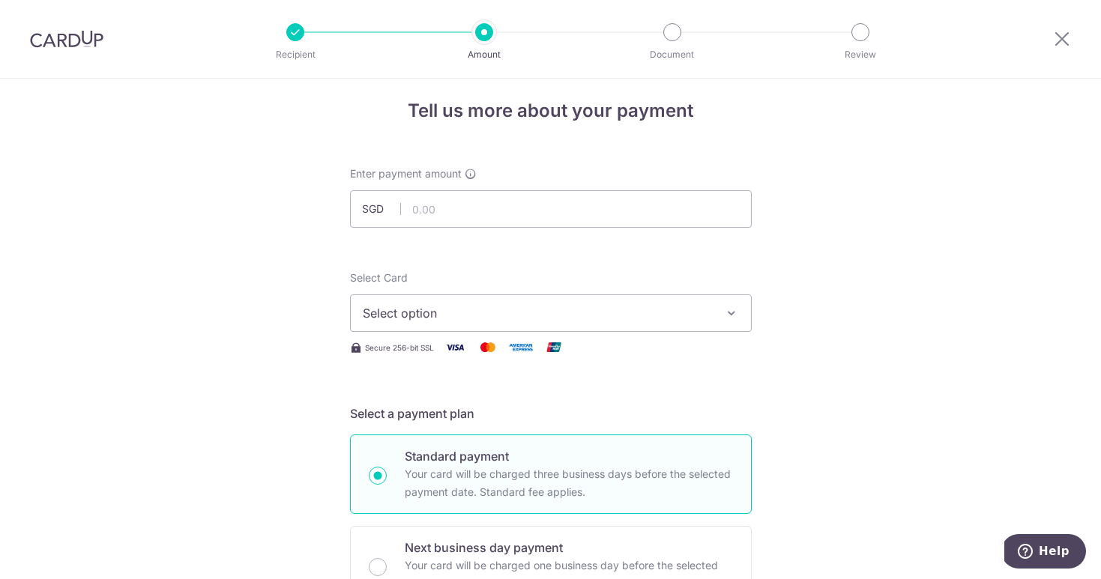
click at [618, 305] on span "Select option" at bounding box center [537, 313] width 349 height 18
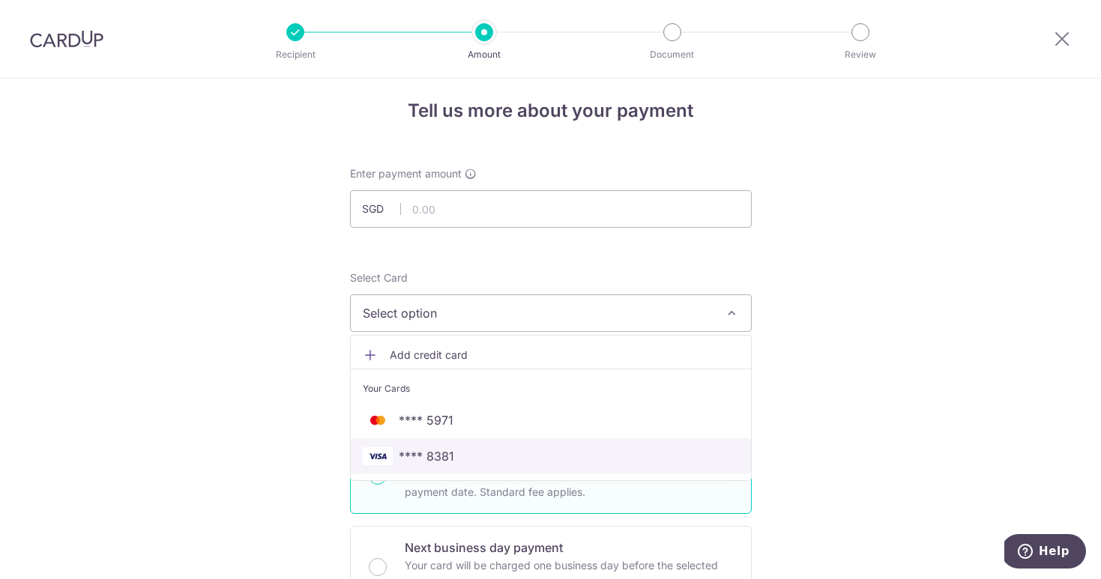
click at [499, 457] on span "**** 8381" at bounding box center [551, 456] width 376 height 18
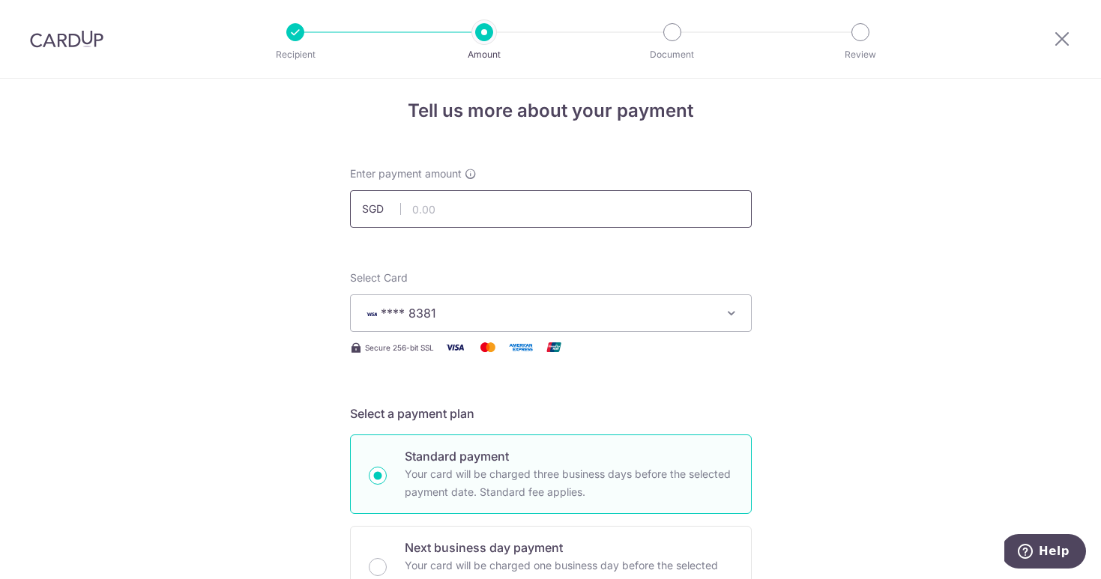
click at [468, 193] on input "text" at bounding box center [551, 208] width 402 height 37
type input "284.83"
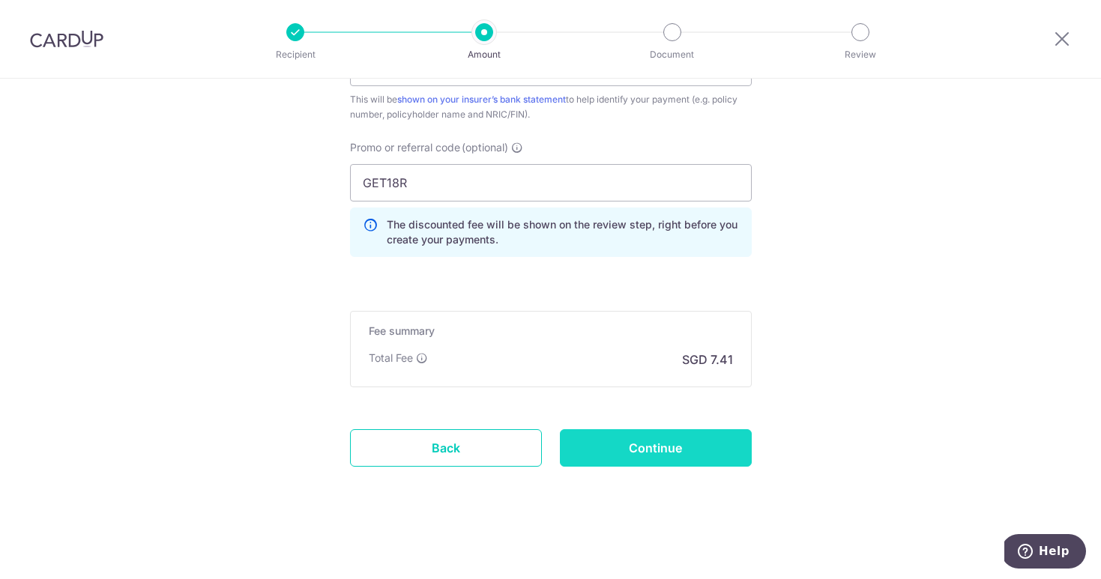
scroll to position [999, 0]
click at [654, 444] on input "Continue" at bounding box center [656, 447] width 192 height 37
type input "Create Schedule"
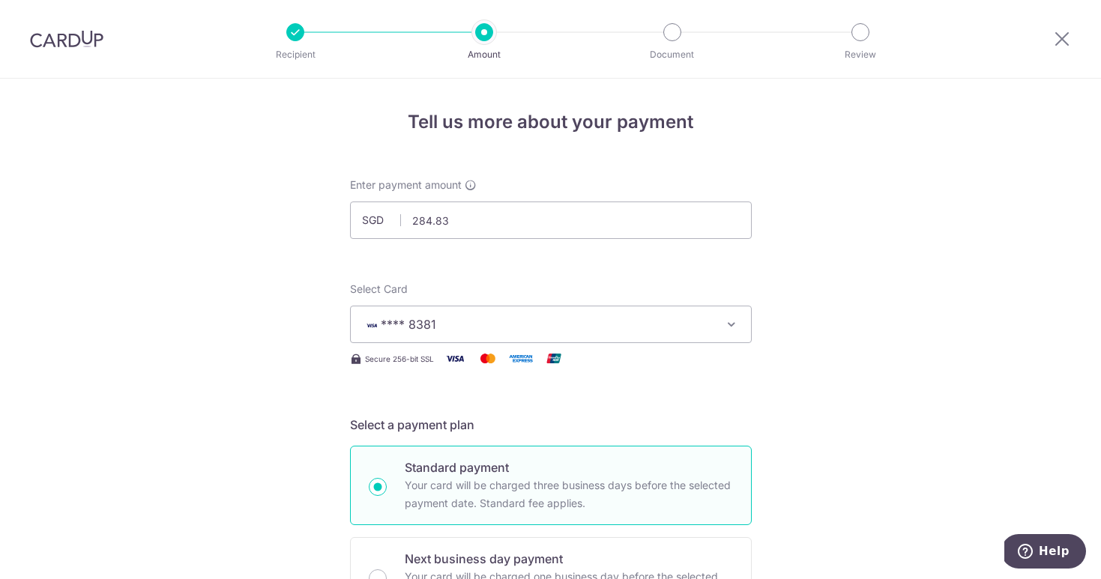
scroll to position [944, 0]
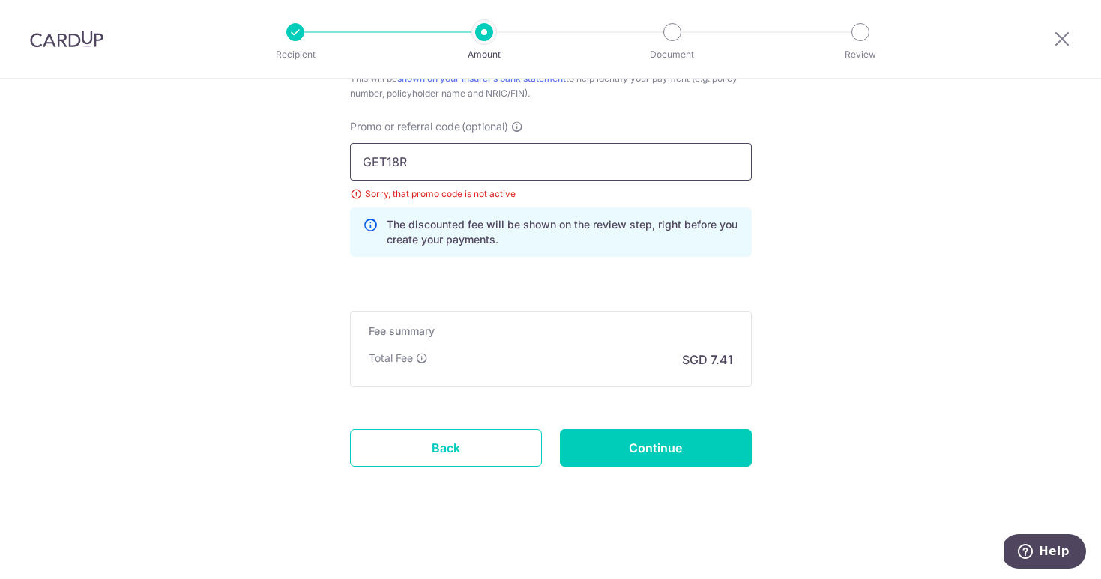
click at [419, 161] on input "GET18R" at bounding box center [551, 161] width 402 height 37
type input "G"
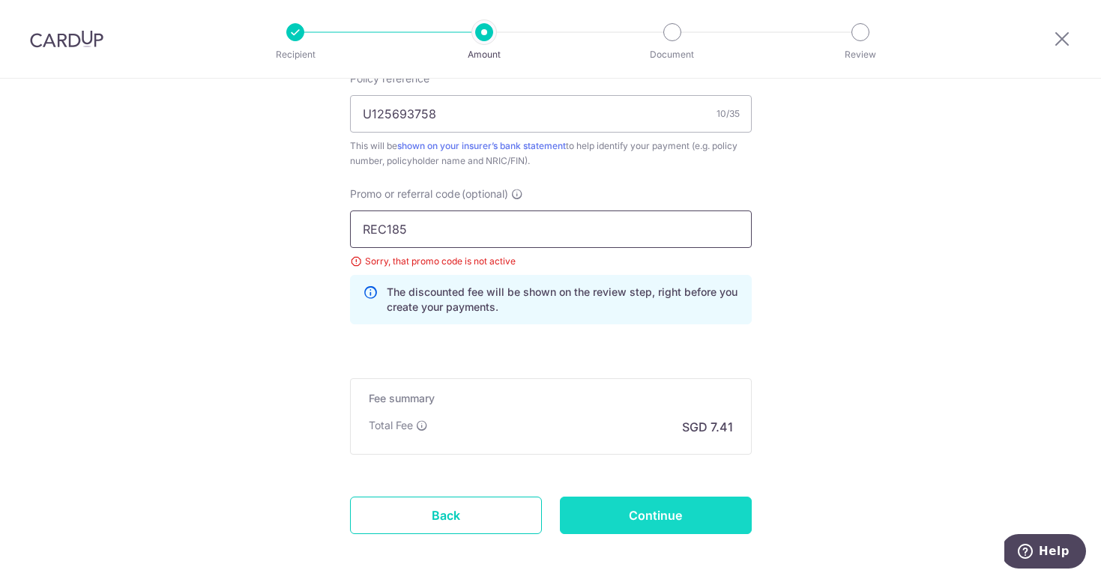
type input "REC185"
click at [666, 519] on input "Continue" at bounding box center [656, 515] width 192 height 37
type input "Update Schedule"
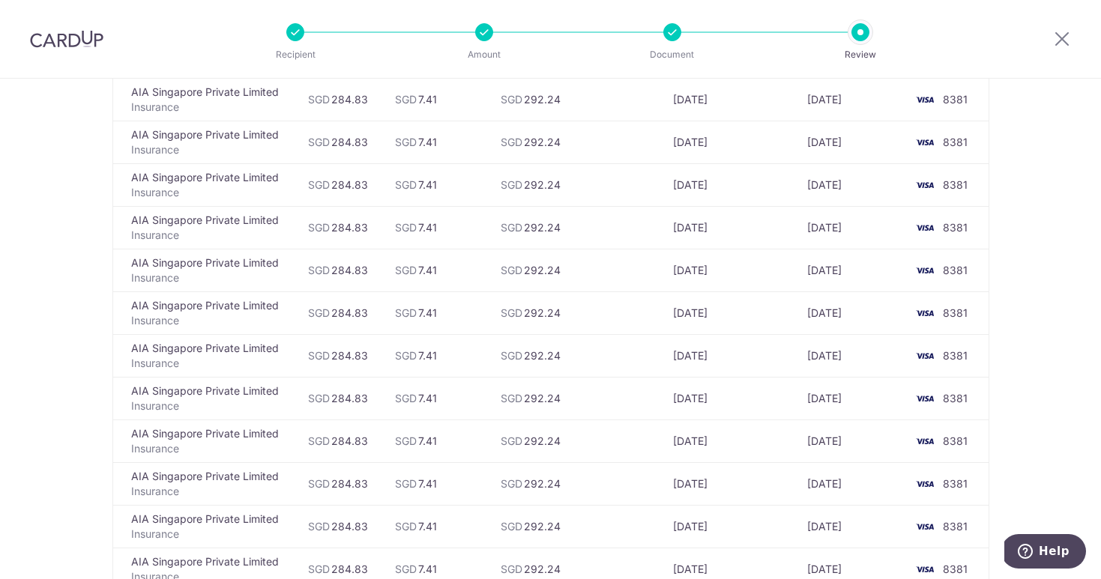
scroll to position [2473, 0]
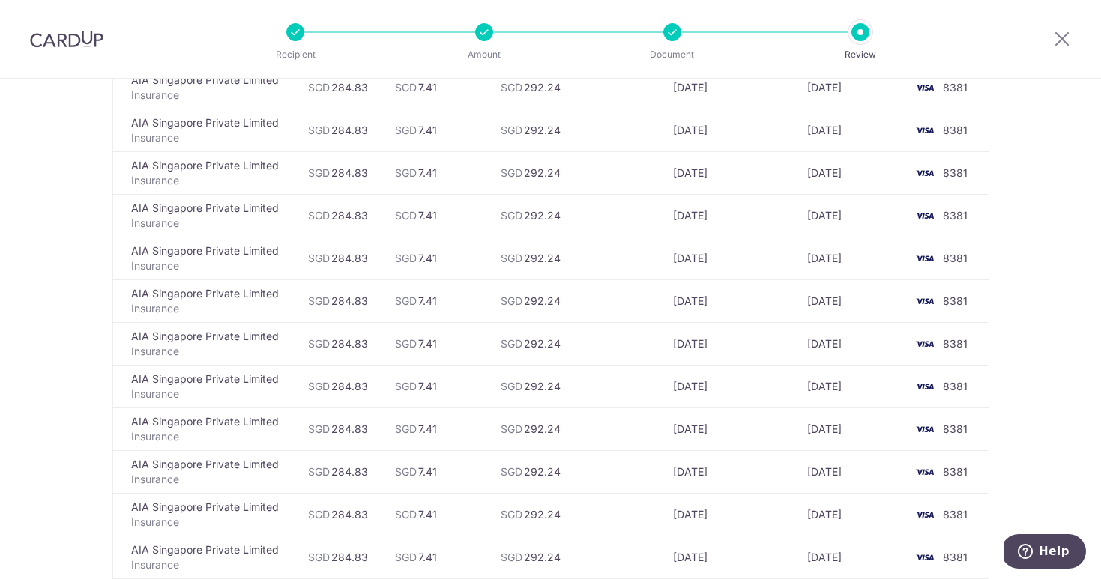
click at [1060, 49] on div at bounding box center [1062, 39] width 78 height 78
click at [1061, 38] on icon at bounding box center [1062, 38] width 18 height 19
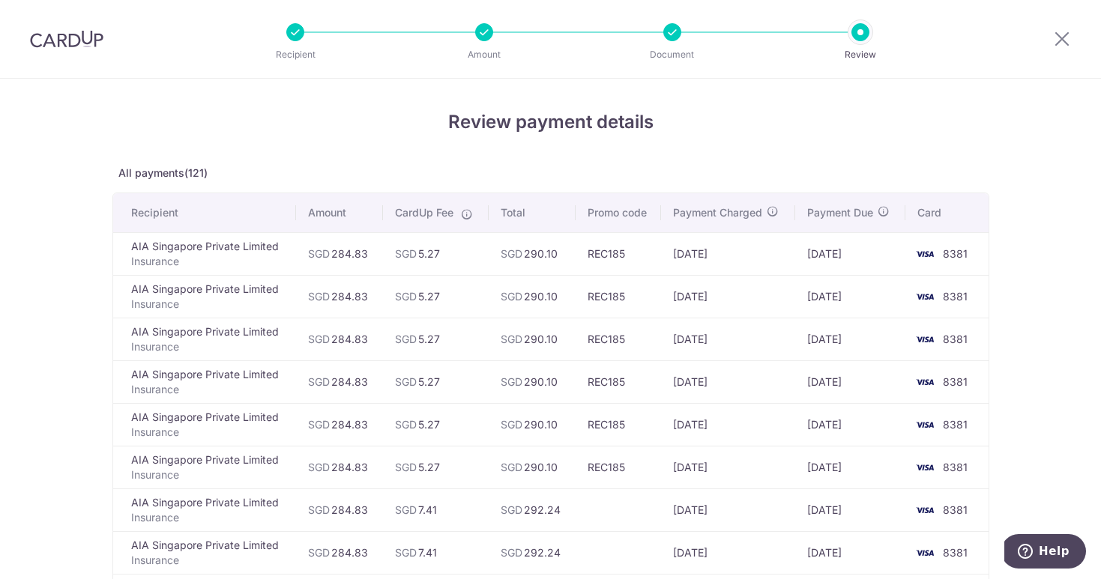
scroll to position [0, 0]
click at [869, 33] on div at bounding box center [860, 32] width 18 height 18
click at [863, 33] on div at bounding box center [860, 32] width 18 height 18
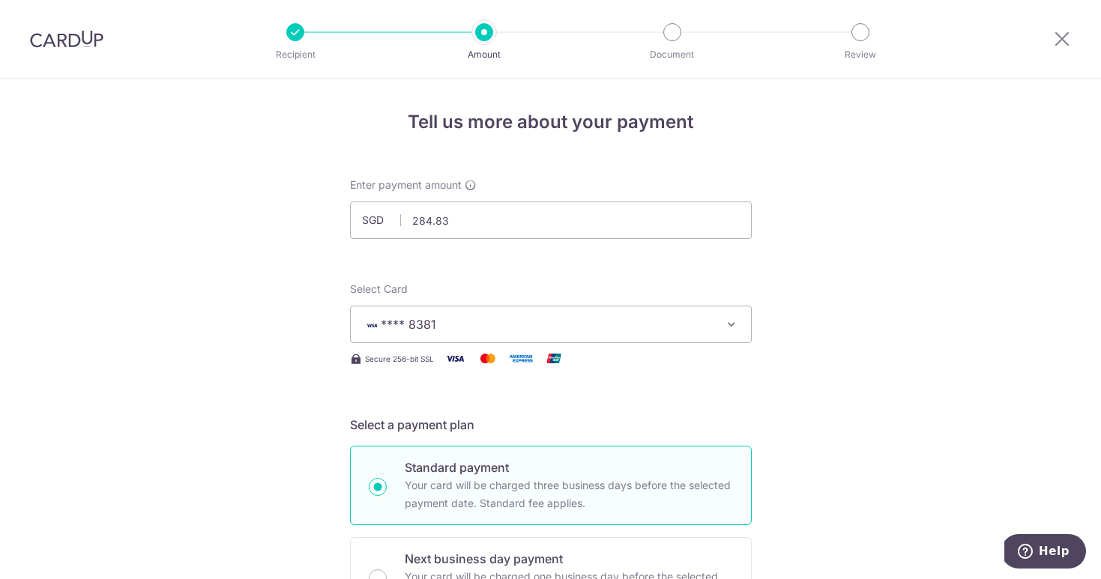
click at [52, 34] on img at bounding box center [66, 39] width 73 height 18
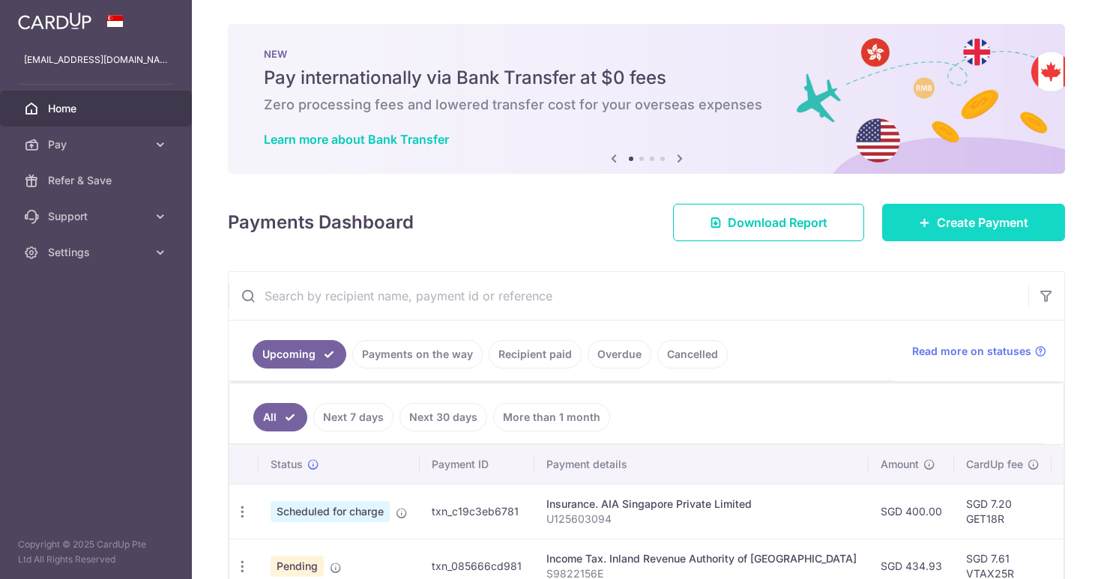
click at [945, 224] on span "Create Payment" at bounding box center [982, 223] width 91 height 18
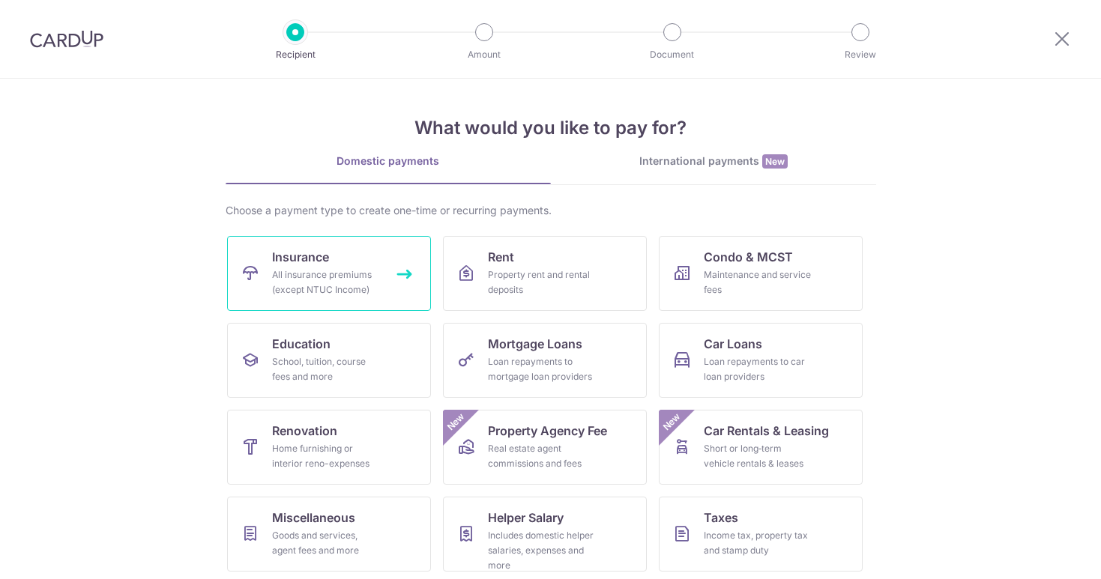
click at [283, 292] on div "All insurance premiums (except NTUC Income)" at bounding box center [326, 283] width 108 height 30
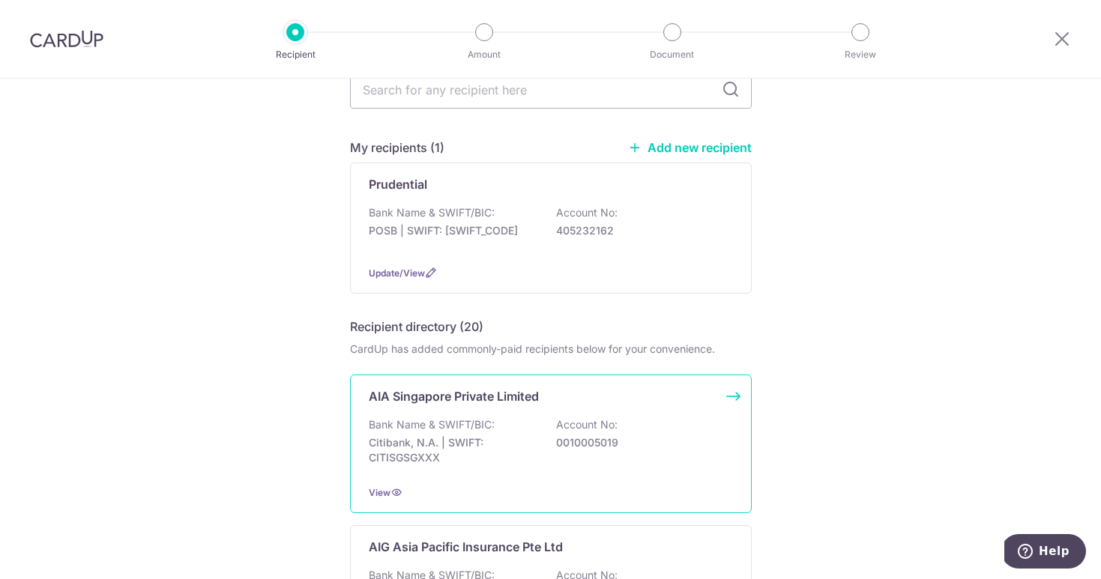
scroll to position [79, 0]
click at [548, 430] on div "Bank Name & SWIFT/BIC: Citibank, N.A. | SWIFT: CITISGSGXXX Account No: 00100050…" at bounding box center [551, 442] width 364 height 55
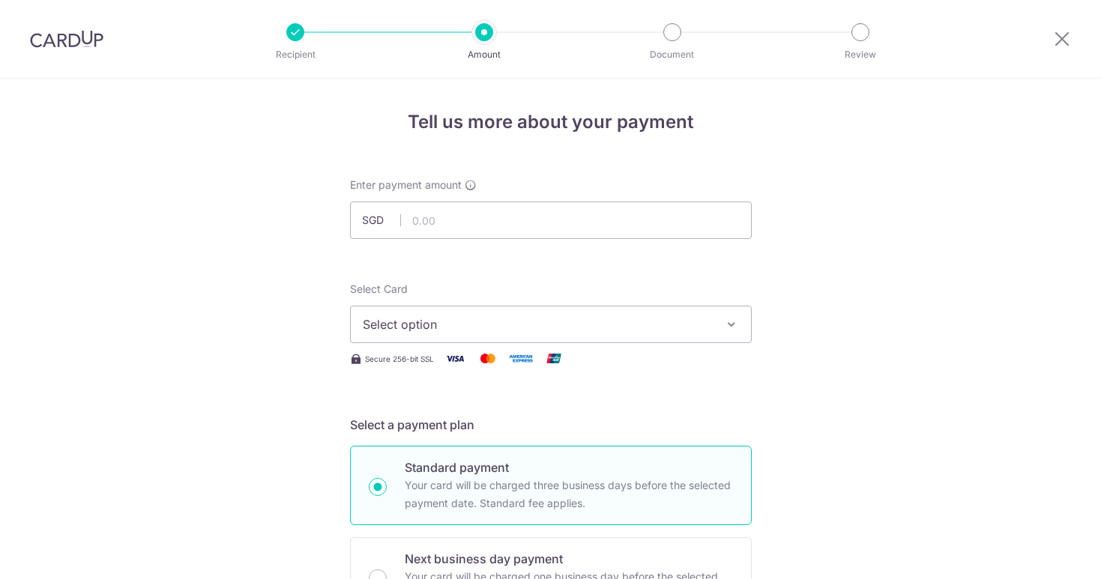
scroll to position [4, 0]
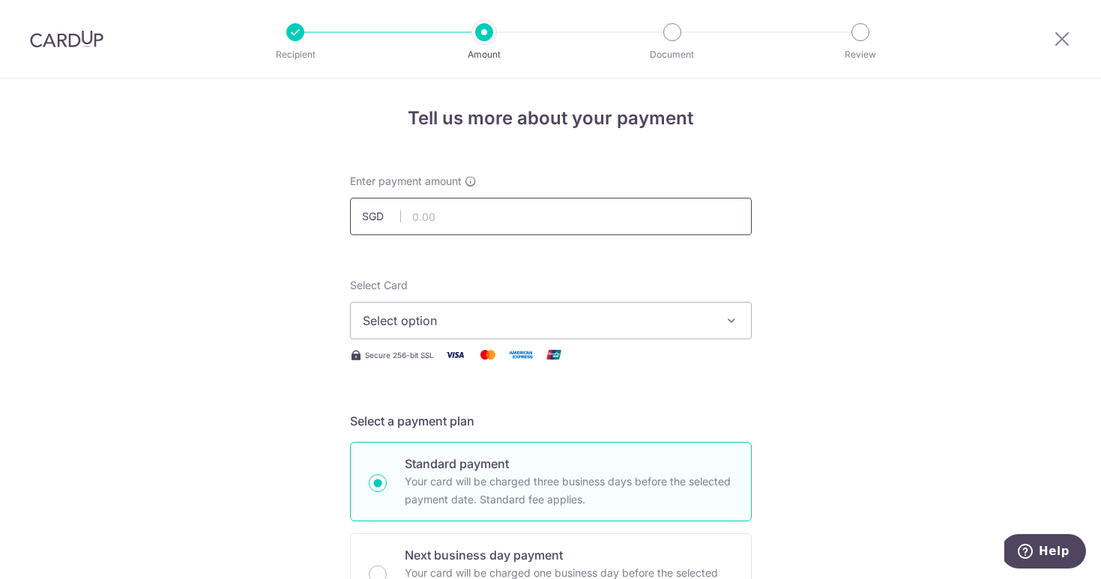
click at [500, 219] on input "text" at bounding box center [551, 216] width 402 height 37
type input "284.83"
click at [513, 331] on button "Select option" at bounding box center [551, 320] width 402 height 37
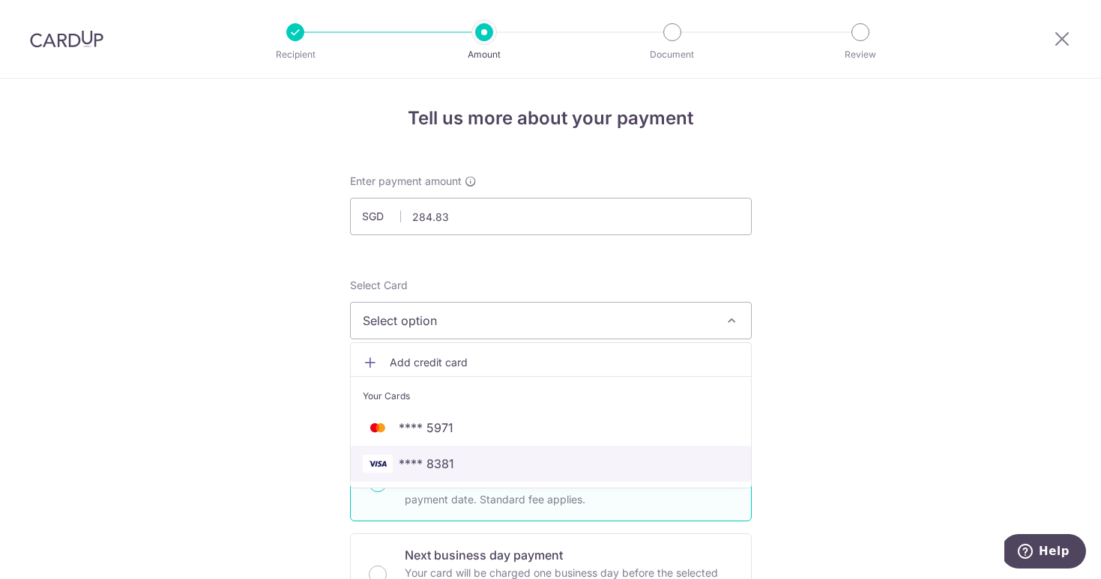
click at [496, 456] on span "**** 8381" at bounding box center [551, 464] width 376 height 18
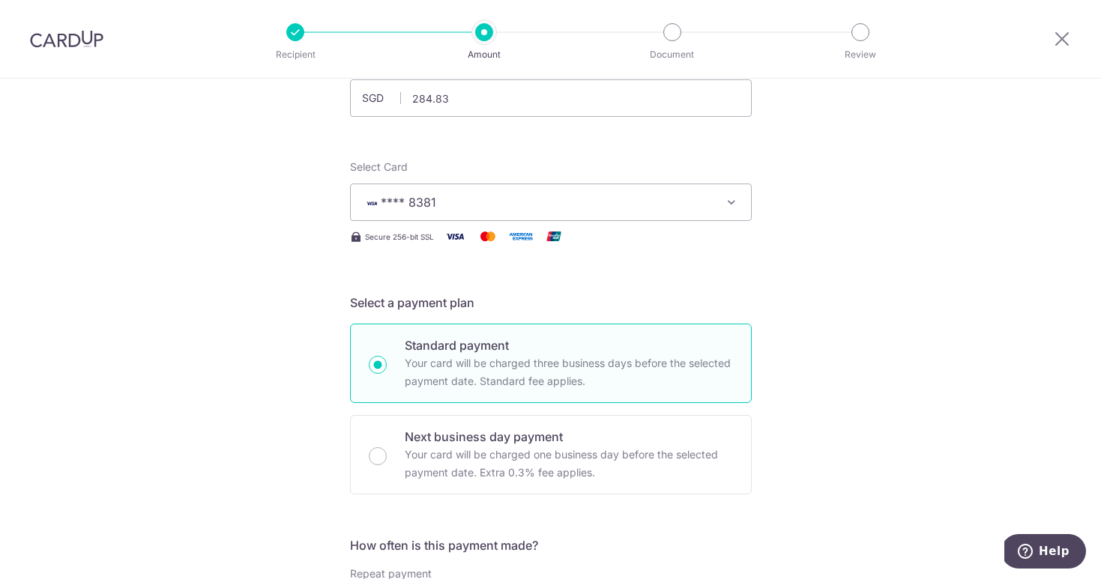
scroll to position [364, 0]
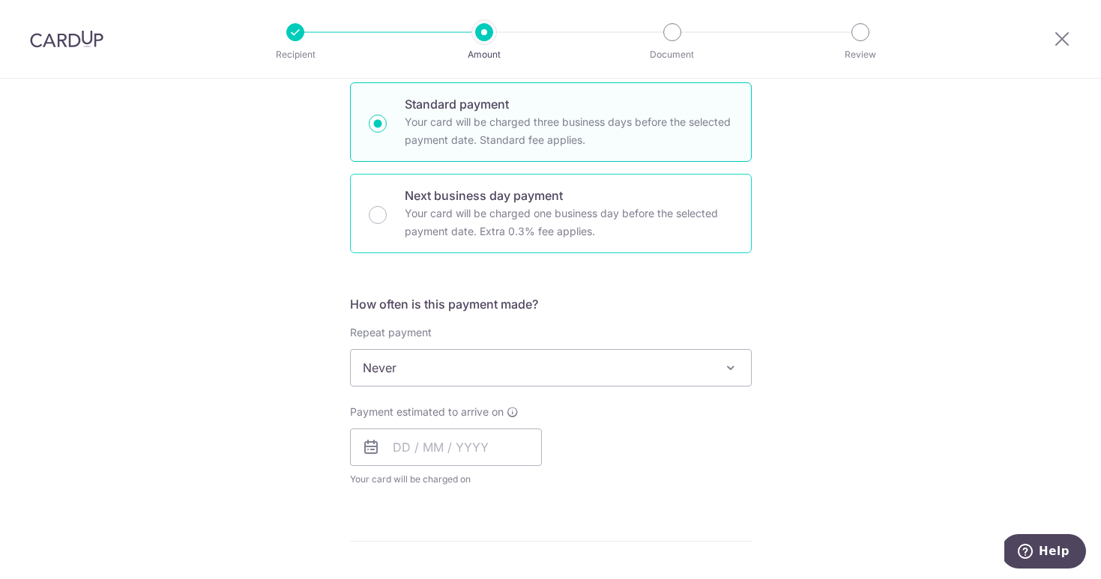
click at [498, 202] on p "Next business day payment" at bounding box center [569, 196] width 328 height 18
click at [387, 206] on input "Next business day payment Your card will be charged one business day before the…" at bounding box center [378, 215] width 18 height 18
radio input "false"
radio input "true"
click at [464, 140] on p "Your card will be charged three business days before the selected payment date.…" at bounding box center [569, 131] width 328 height 36
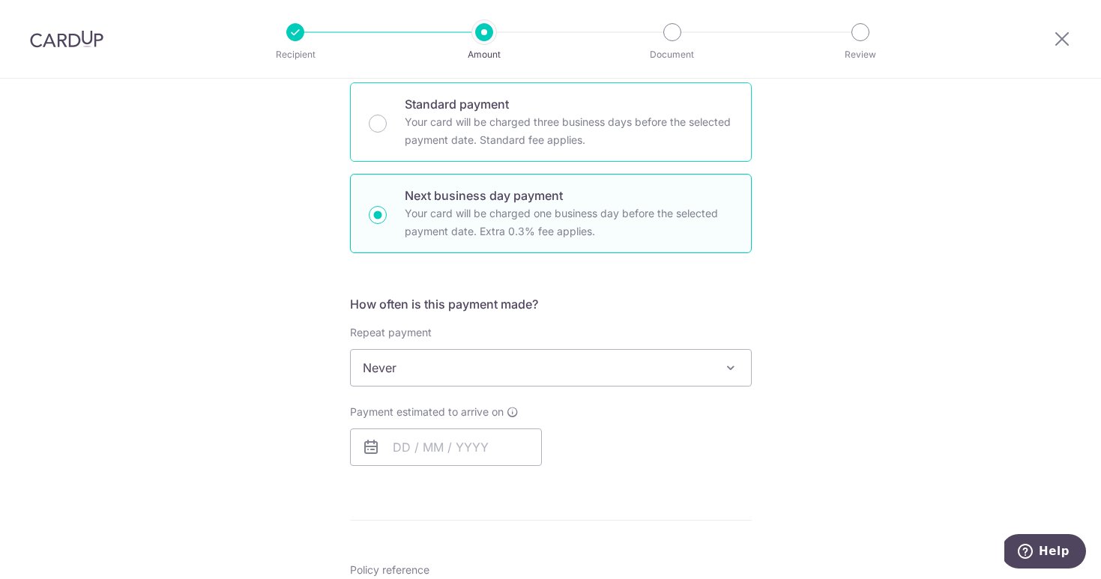
click at [387, 133] on input "Standard payment Your card will be charged three business days before the selec…" at bounding box center [378, 124] width 18 height 18
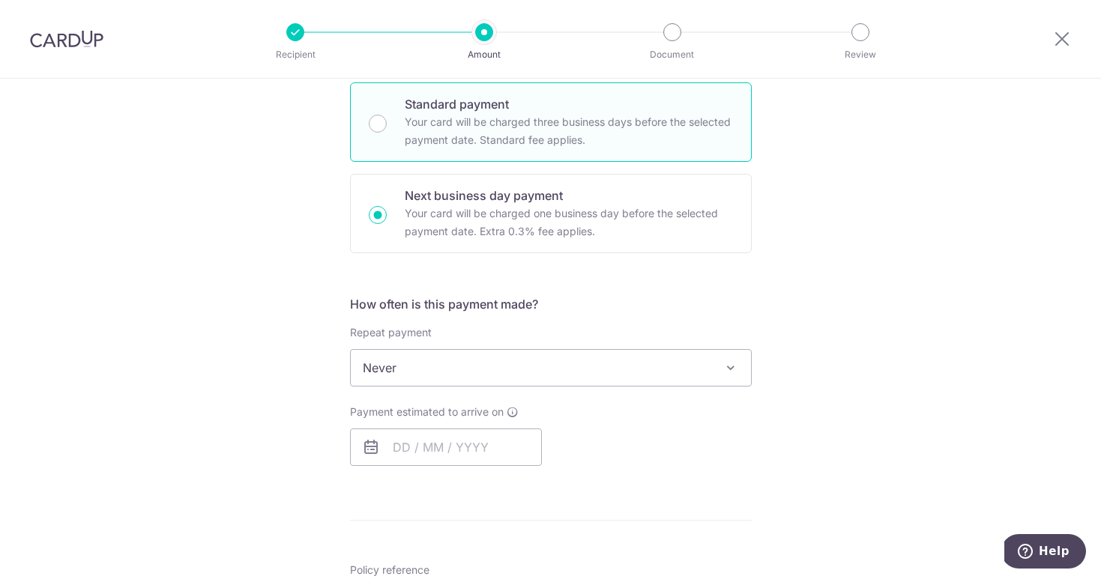
radio input "true"
click at [457, 379] on span "Never" at bounding box center [551, 368] width 400 height 36
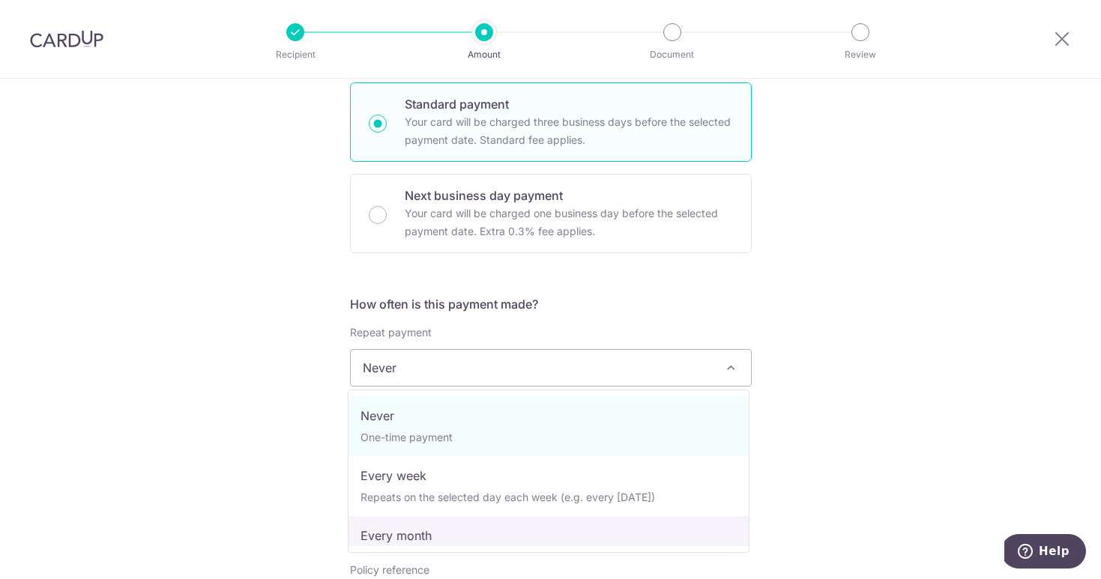
select select "3"
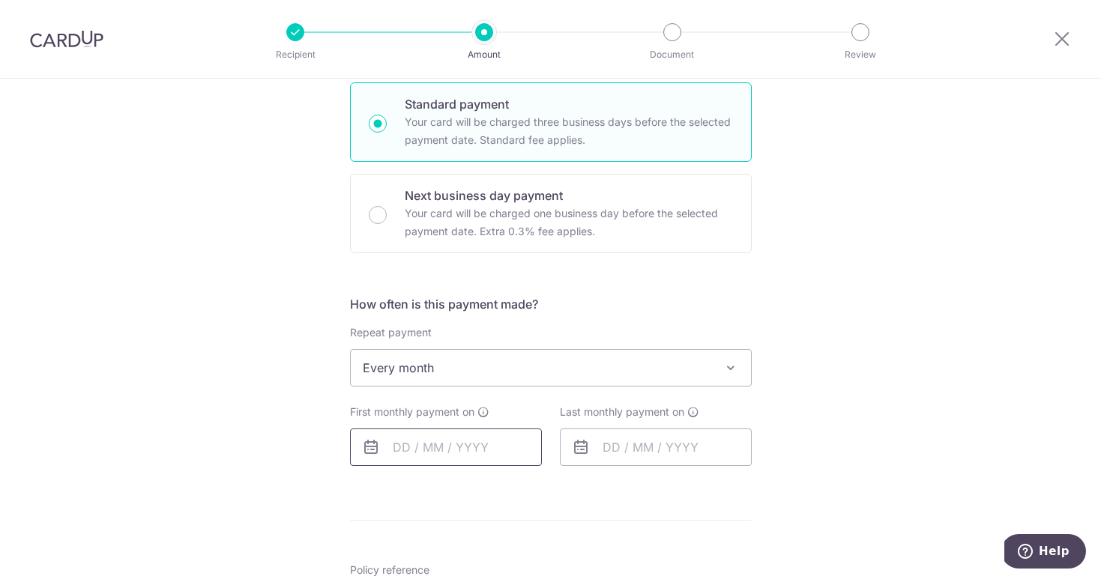
click at [397, 446] on input "text" at bounding box center [446, 447] width 192 height 37
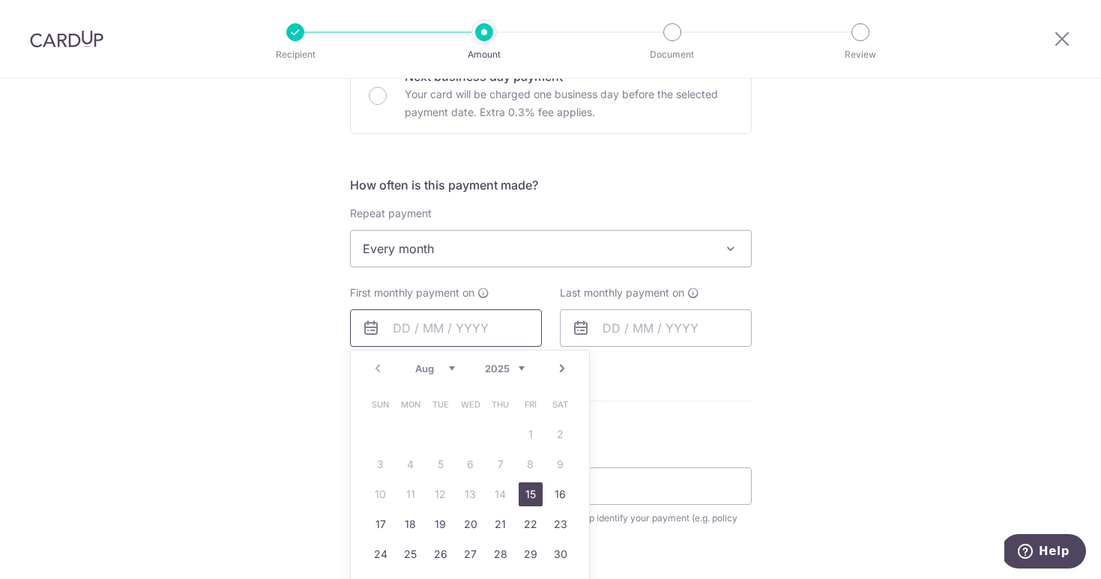
scroll to position [522, 0]
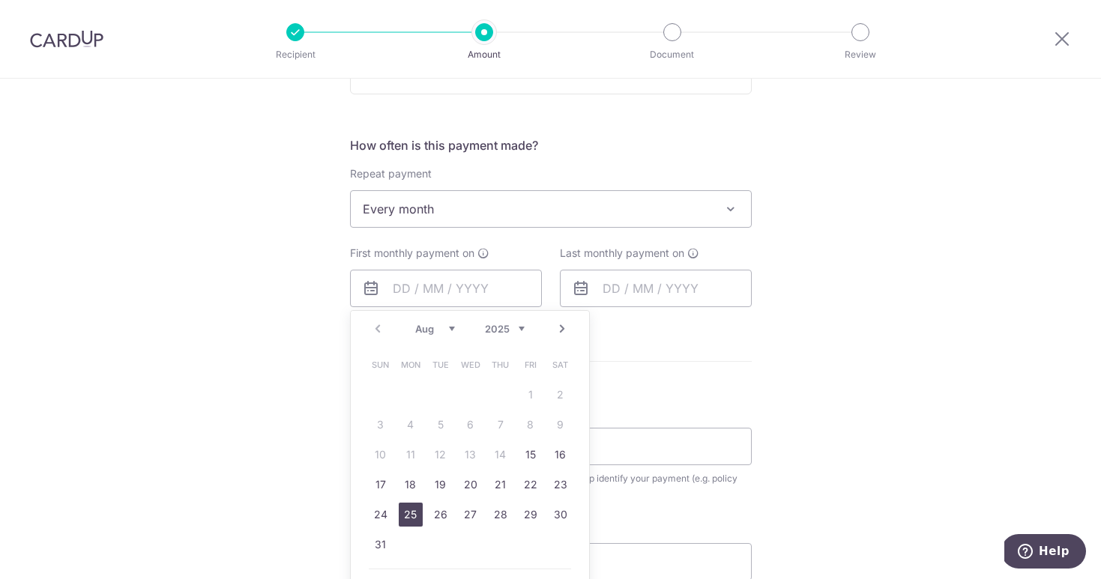
click at [399, 513] on link "25" at bounding box center [411, 515] width 24 height 24
type input "[DATE]"
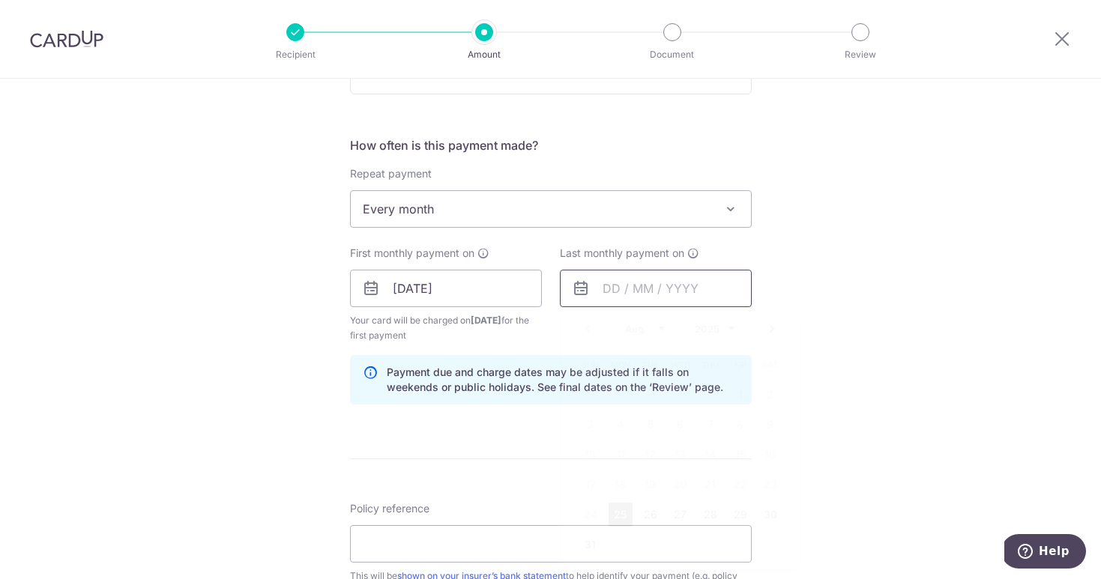
click at [594, 291] on input "text" at bounding box center [656, 288] width 192 height 37
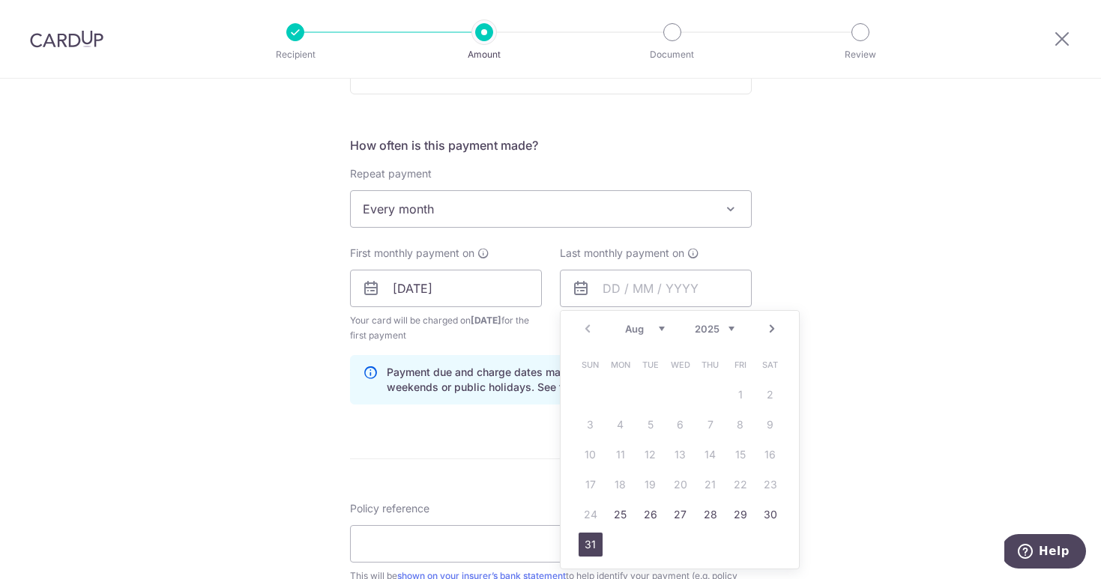
click at [588, 535] on link "31" at bounding box center [591, 545] width 24 height 24
type input "31/08/2025"
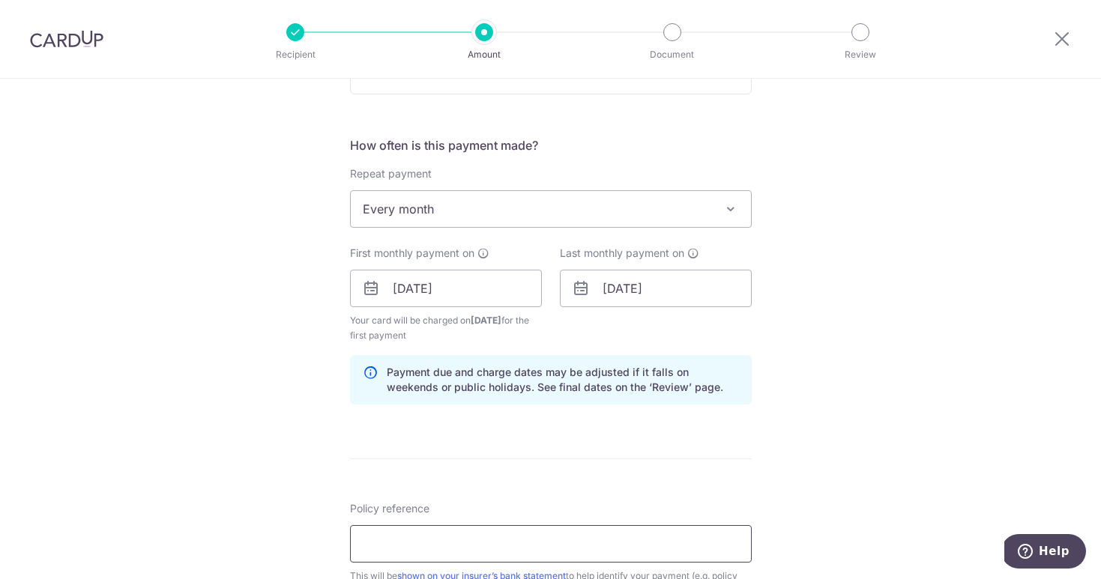
click at [455, 529] on input "Policy reference" at bounding box center [551, 543] width 402 height 37
type input "REC185"
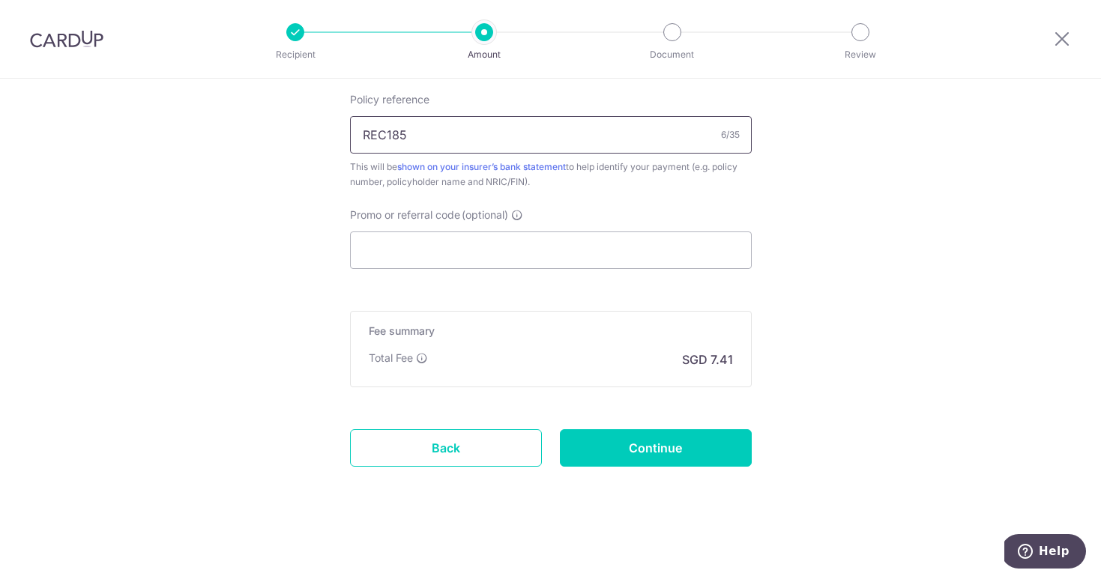
scroll to position [932, 0]
drag, startPoint x: 417, startPoint y: 136, endPoint x: 269, endPoint y: 127, distance: 148.6
click at [380, 248] on input "R" at bounding box center [551, 250] width 402 height 37
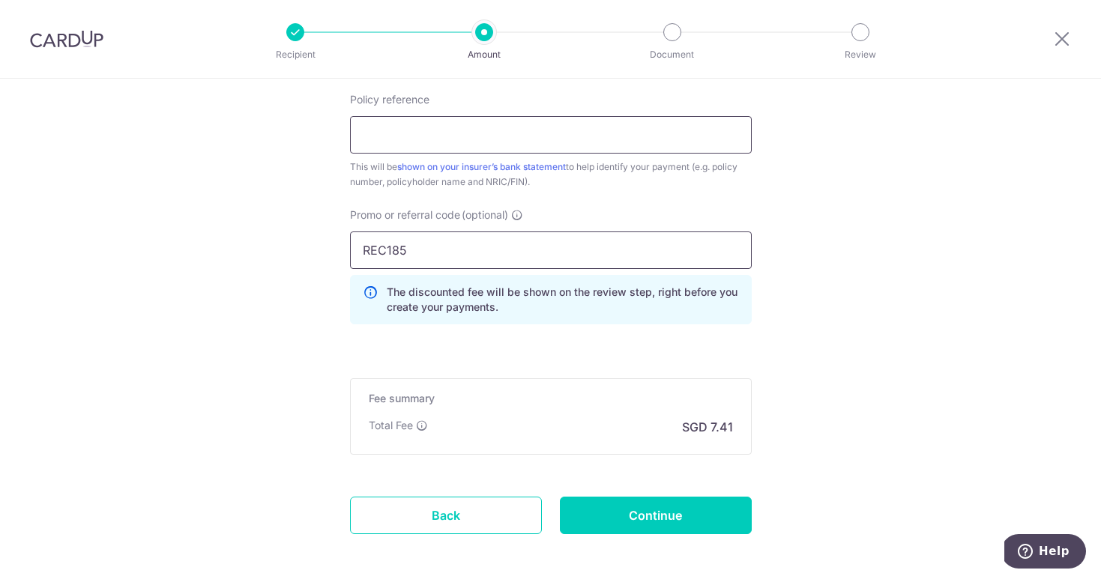
type input "REC185"
click at [381, 136] on input "Policy reference" at bounding box center [551, 134] width 402 height 37
type input "U125693758"
click at [615, 513] on input "Continue" at bounding box center [656, 515] width 192 height 37
type input "Create Schedule"
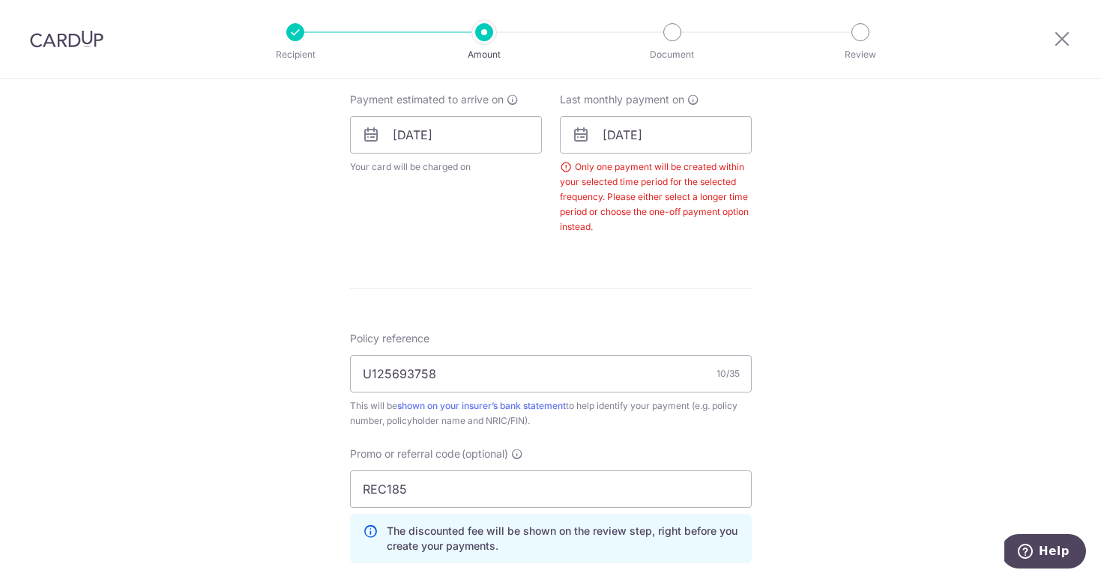
scroll to position [616, 0]
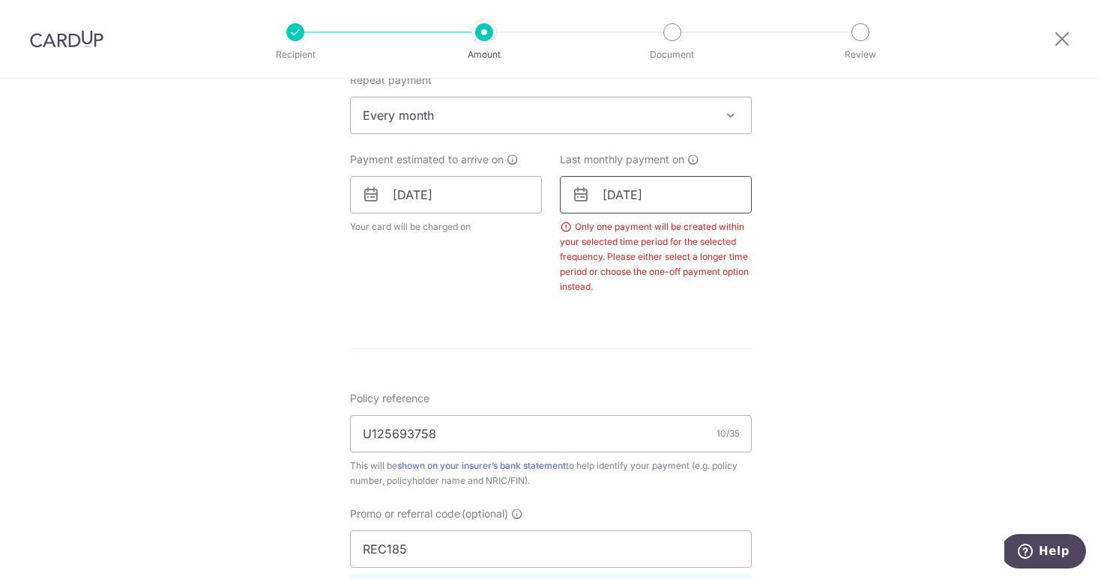
click at [634, 192] on input "[DATE]" at bounding box center [656, 194] width 192 height 37
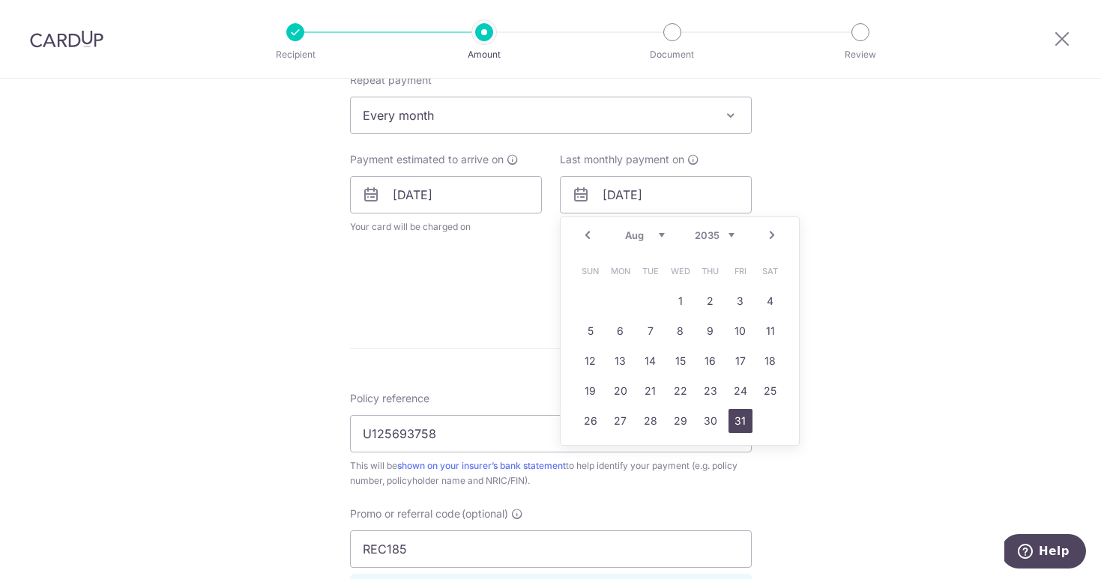
click at [736, 422] on link "31" at bounding box center [741, 421] width 24 height 24
type input "[DATE]"
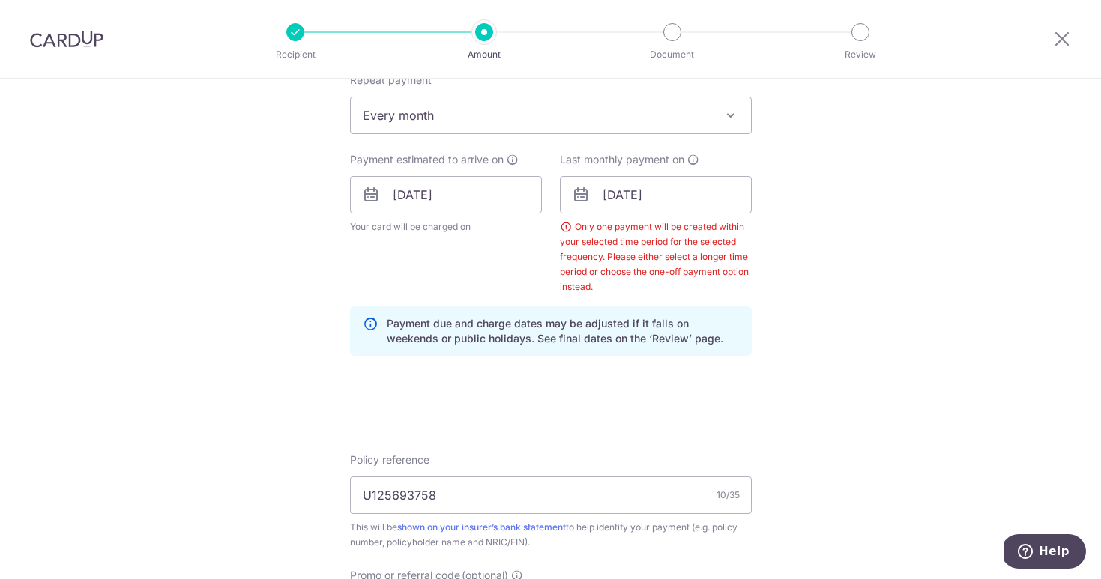
click at [866, 420] on div "Tell us more about your payment Enter payment amount SGD 284.83 284.83 Select C…" at bounding box center [550, 235] width 1101 height 1545
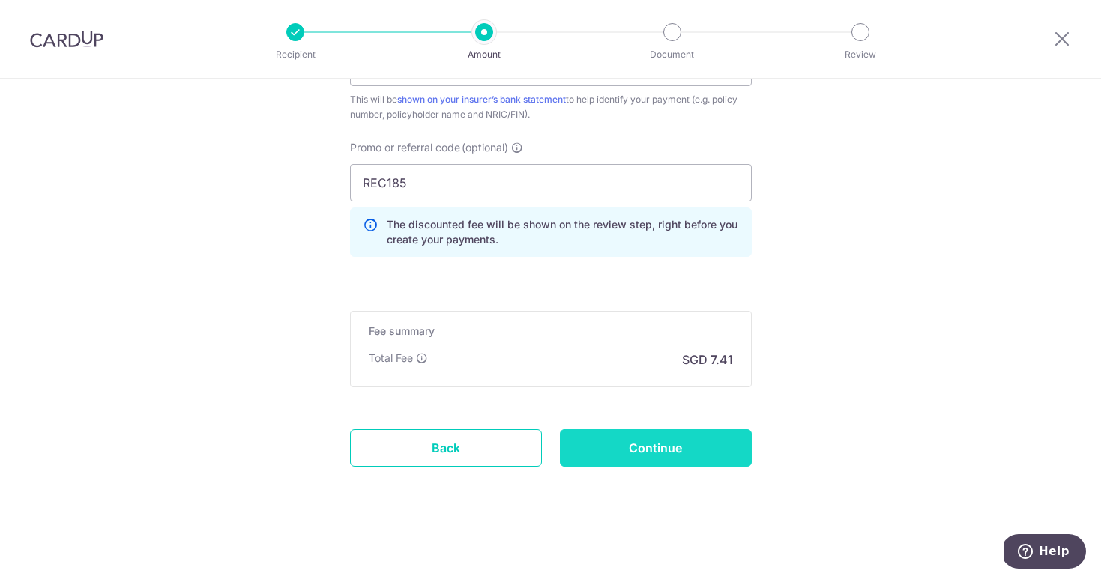
scroll to position [1044, 0]
click at [660, 453] on input "Continue" at bounding box center [656, 447] width 192 height 37
type input "Create Schedule"
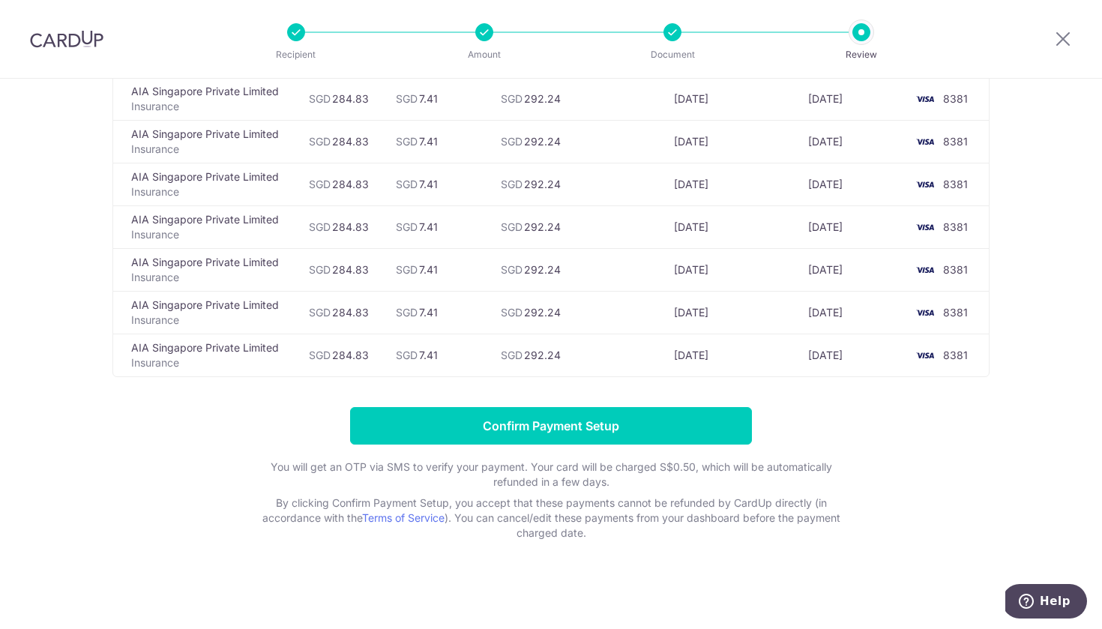
scroll to position [5026, 0]
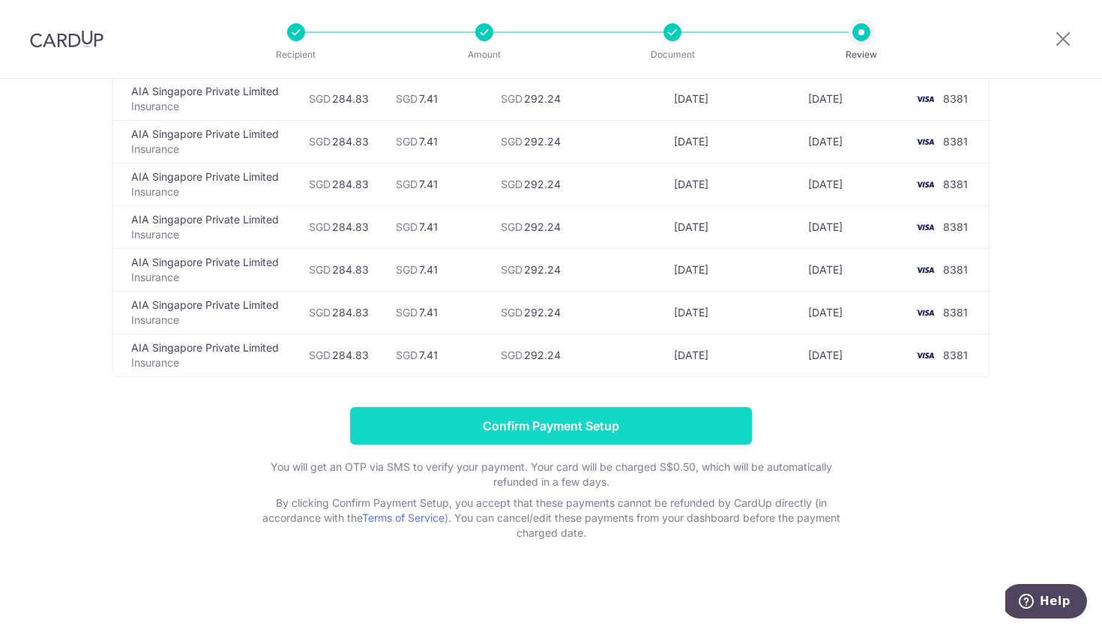
click at [587, 424] on input "Confirm Payment Setup" at bounding box center [551, 425] width 402 height 37
